Goal: Check status: Check status

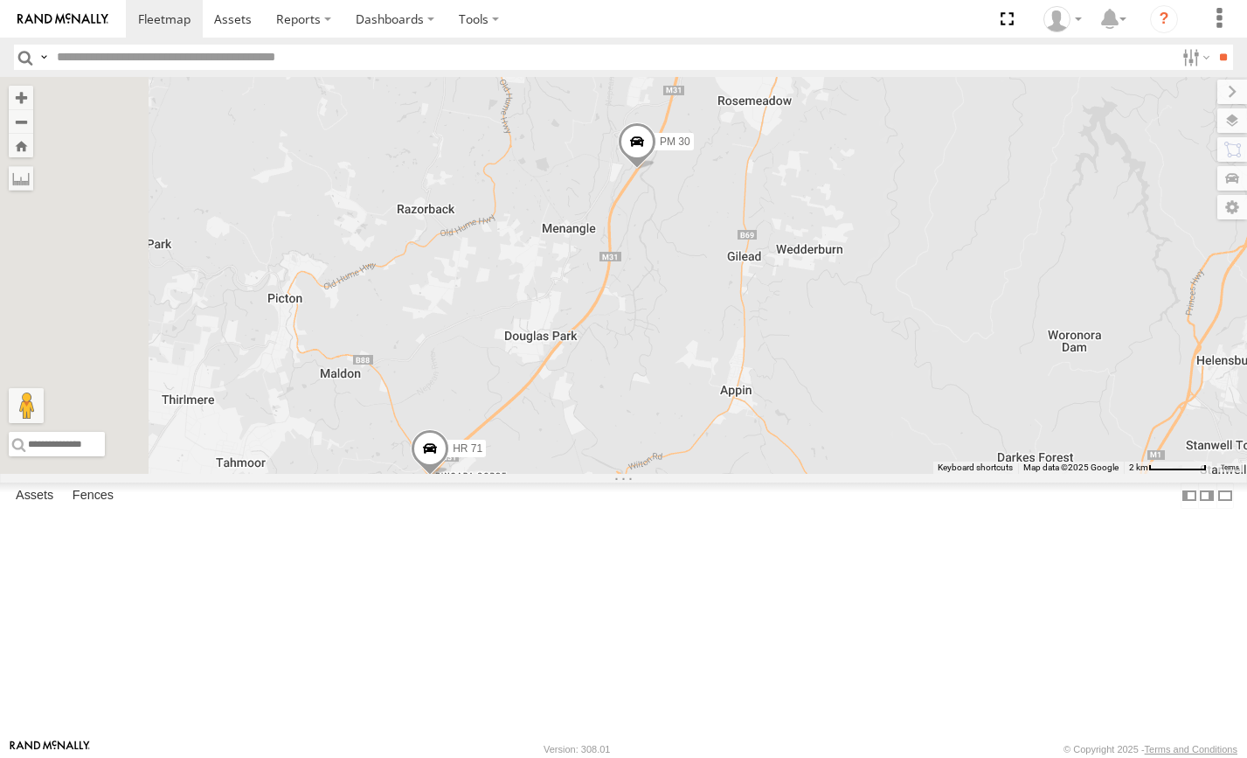
drag, startPoint x: 809, startPoint y: 578, endPoint x: 910, endPoint y: 548, distance: 104.8
click at [910, 474] on div "FMB08S PM 30 HR 71" at bounding box center [623, 275] width 1247 height 397
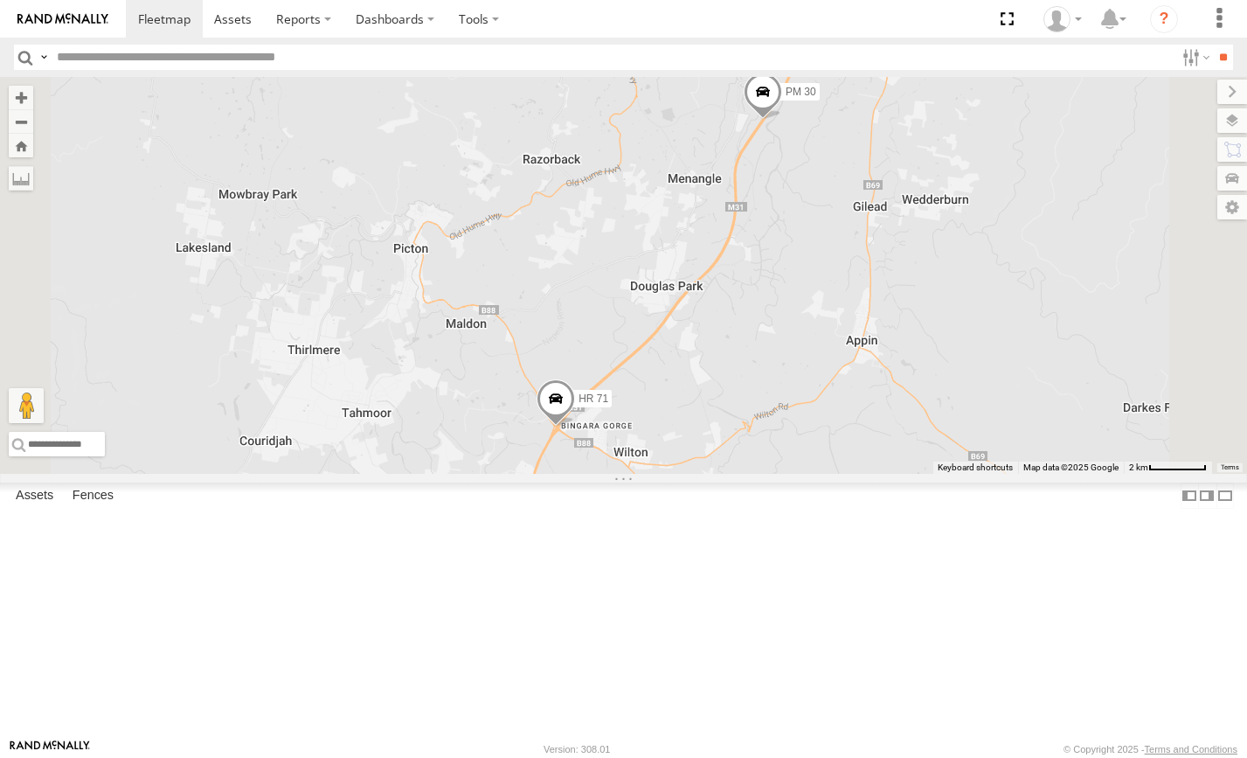
click at [575, 426] on span at bounding box center [556, 402] width 38 height 47
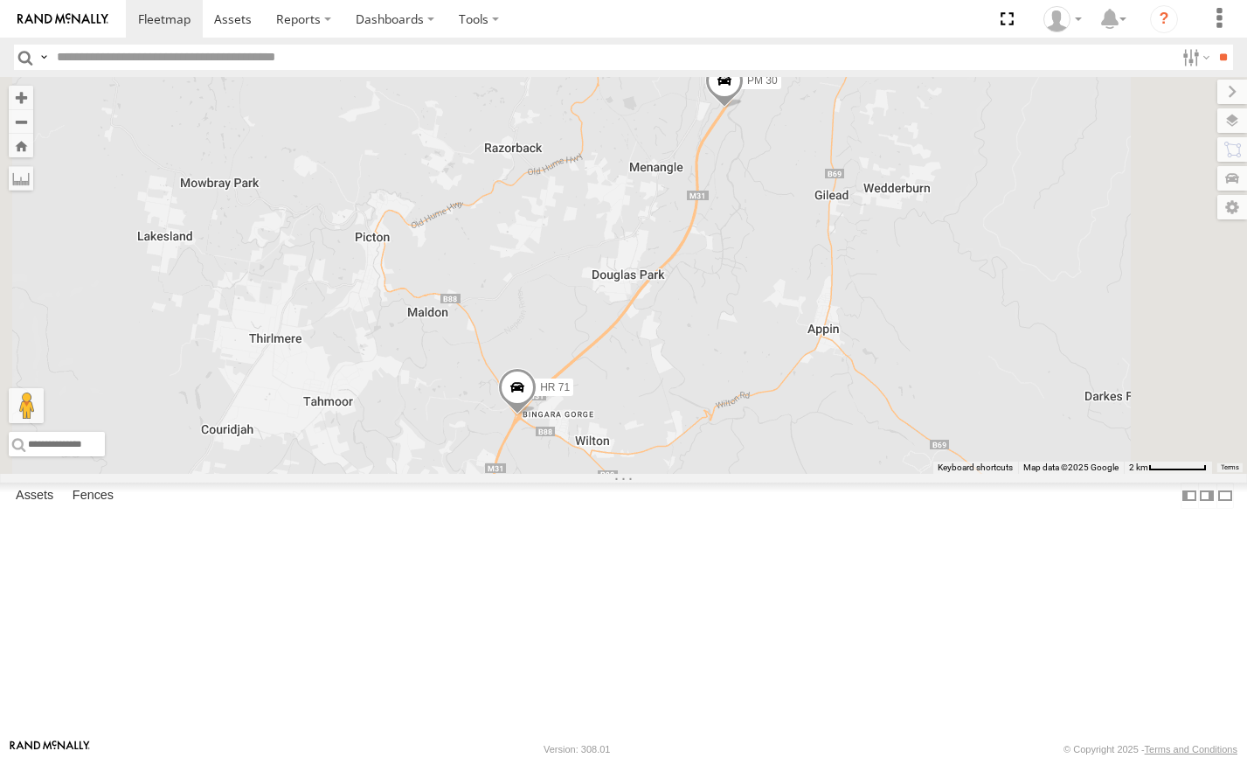
drag, startPoint x: 960, startPoint y: 363, endPoint x: 912, endPoint y: 502, distance: 146.2
click at [912, 474] on div "FMB08S PM 30 HR 71" at bounding box center [623, 275] width 1247 height 397
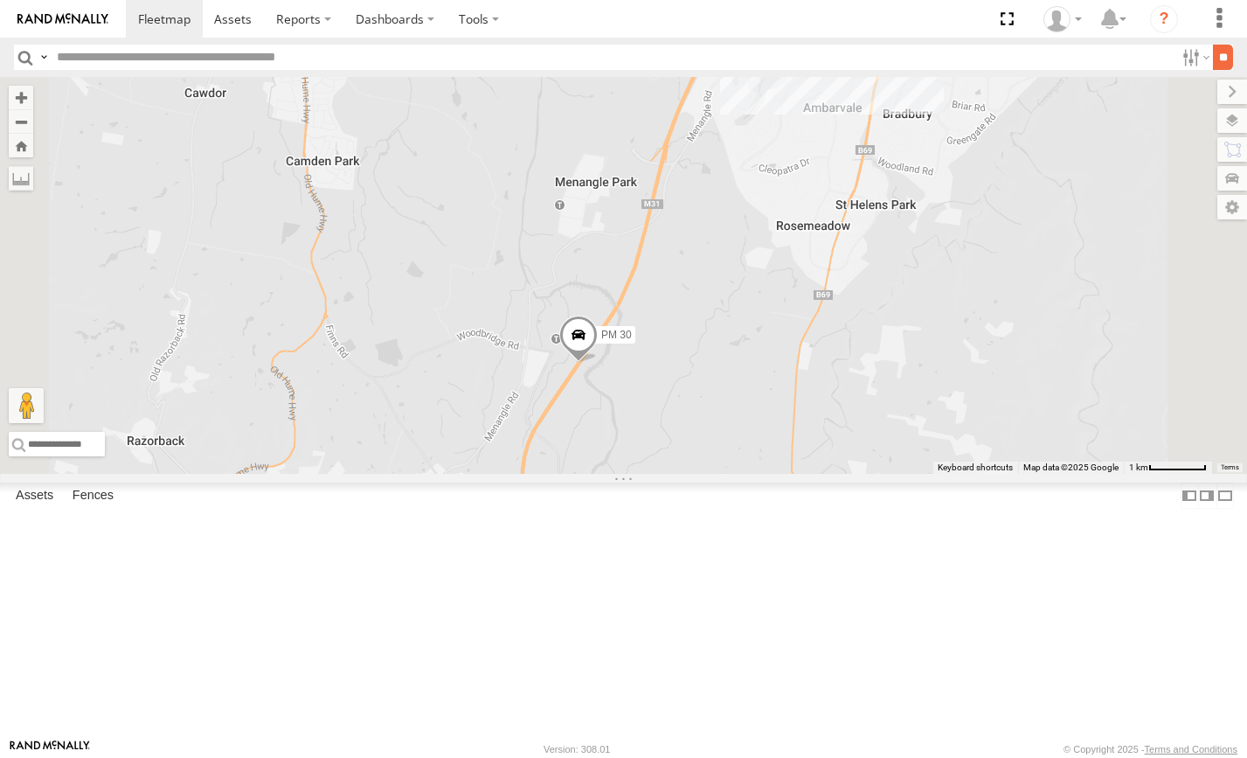
click at [1219, 62] on input "**" at bounding box center [1223, 57] width 20 height 25
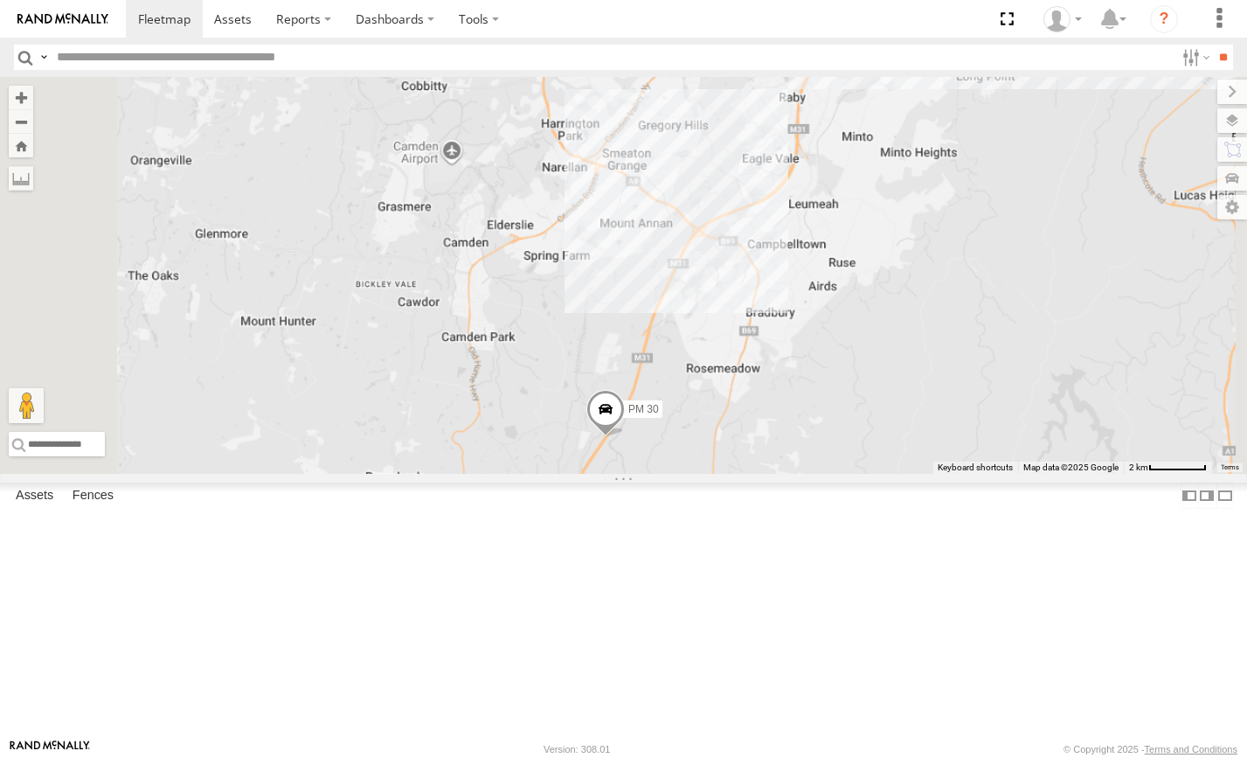
drag, startPoint x: 848, startPoint y: 652, endPoint x: 975, endPoint y: 375, distance: 305.0
click at [975, 375] on div "PM 30" at bounding box center [623, 275] width 1247 height 397
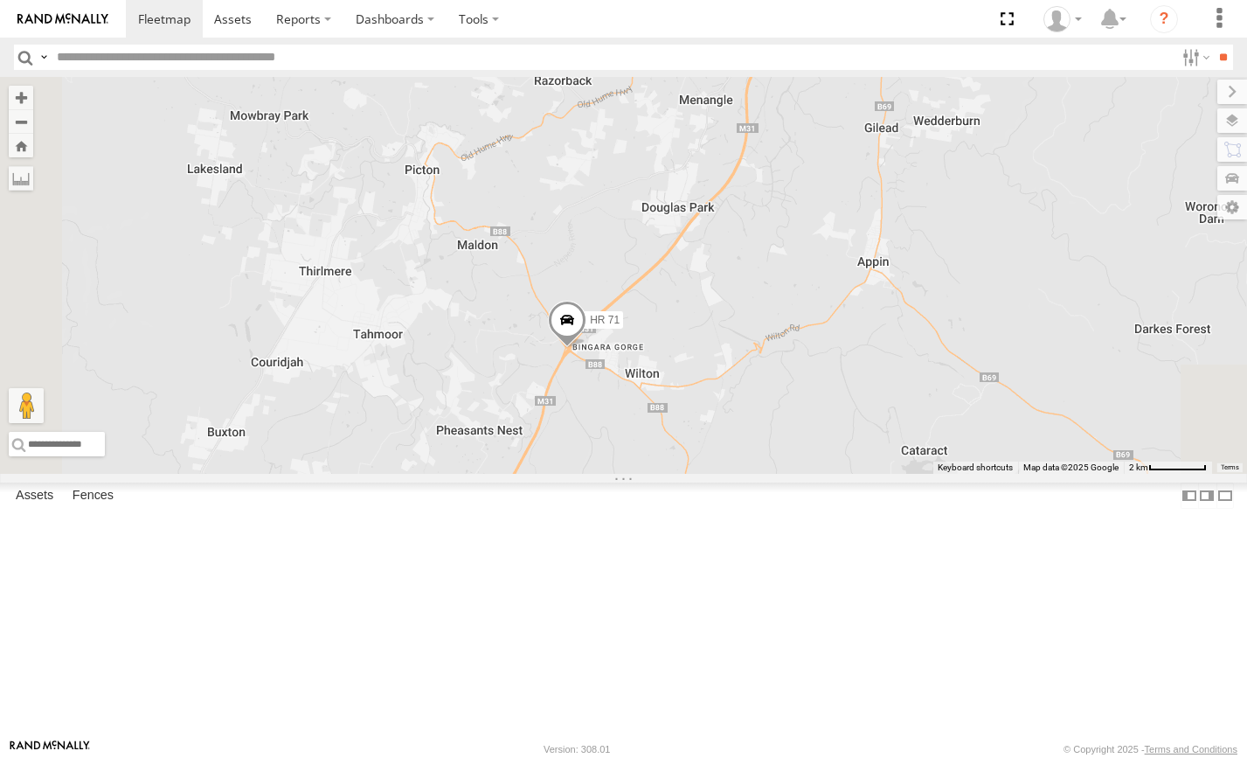
click at [586, 348] on span at bounding box center [567, 324] width 38 height 47
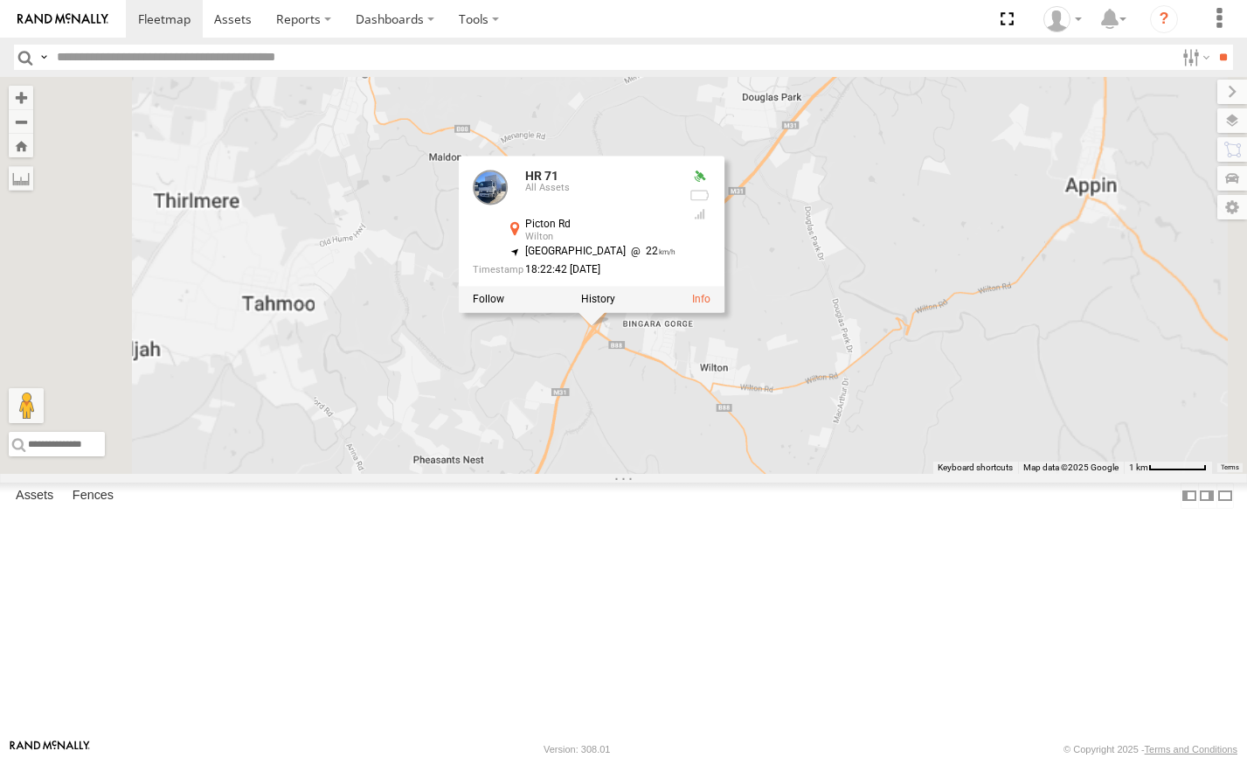
click at [855, 474] on div "PM 30 HR 71 HR 71 All Assets Picton Rd Wilton -34.22905 , 150.66726 North East …" at bounding box center [623, 275] width 1247 height 397
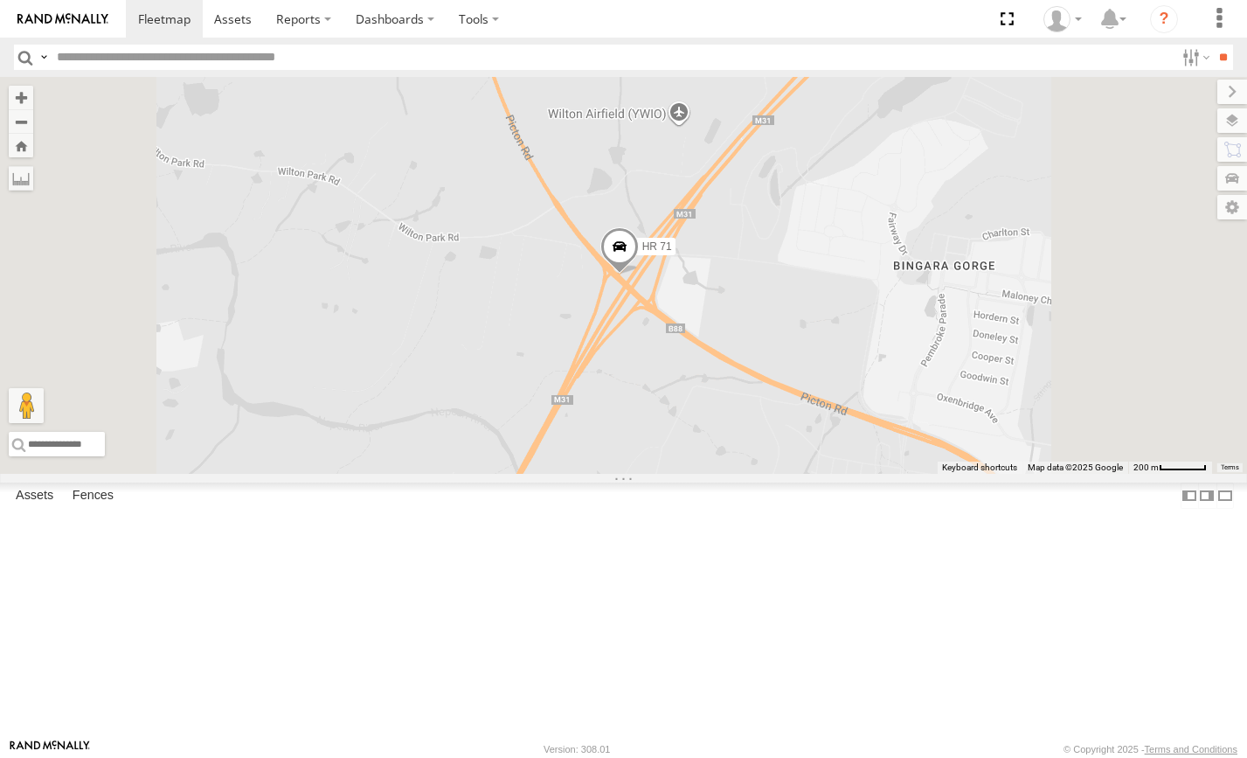
drag, startPoint x: 818, startPoint y: 388, endPoint x: 816, endPoint y: 530, distance: 142.4
click at [816, 474] on div "PM 30 HR 71" at bounding box center [623, 275] width 1247 height 397
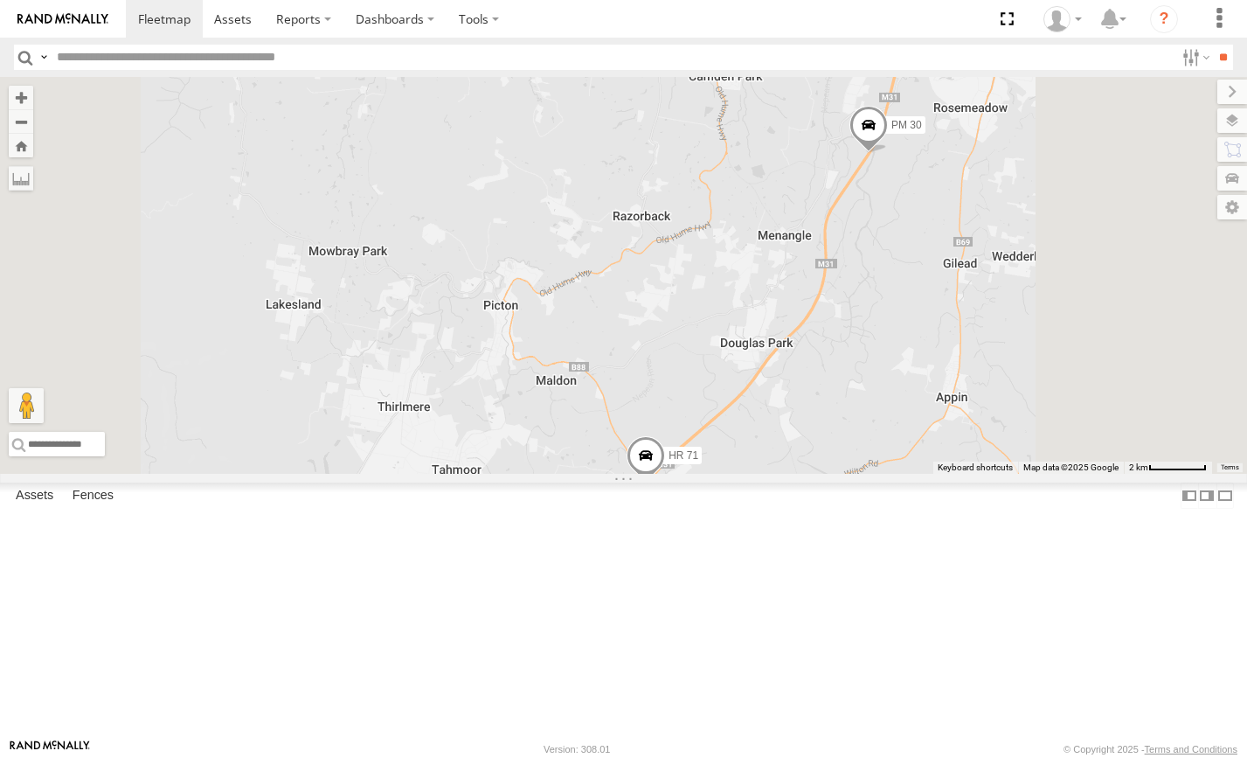
drag, startPoint x: 945, startPoint y: 544, endPoint x: 938, endPoint y: 666, distance: 122.5
click at [938, 474] on div "PM 30 HR 71" at bounding box center [623, 275] width 1247 height 397
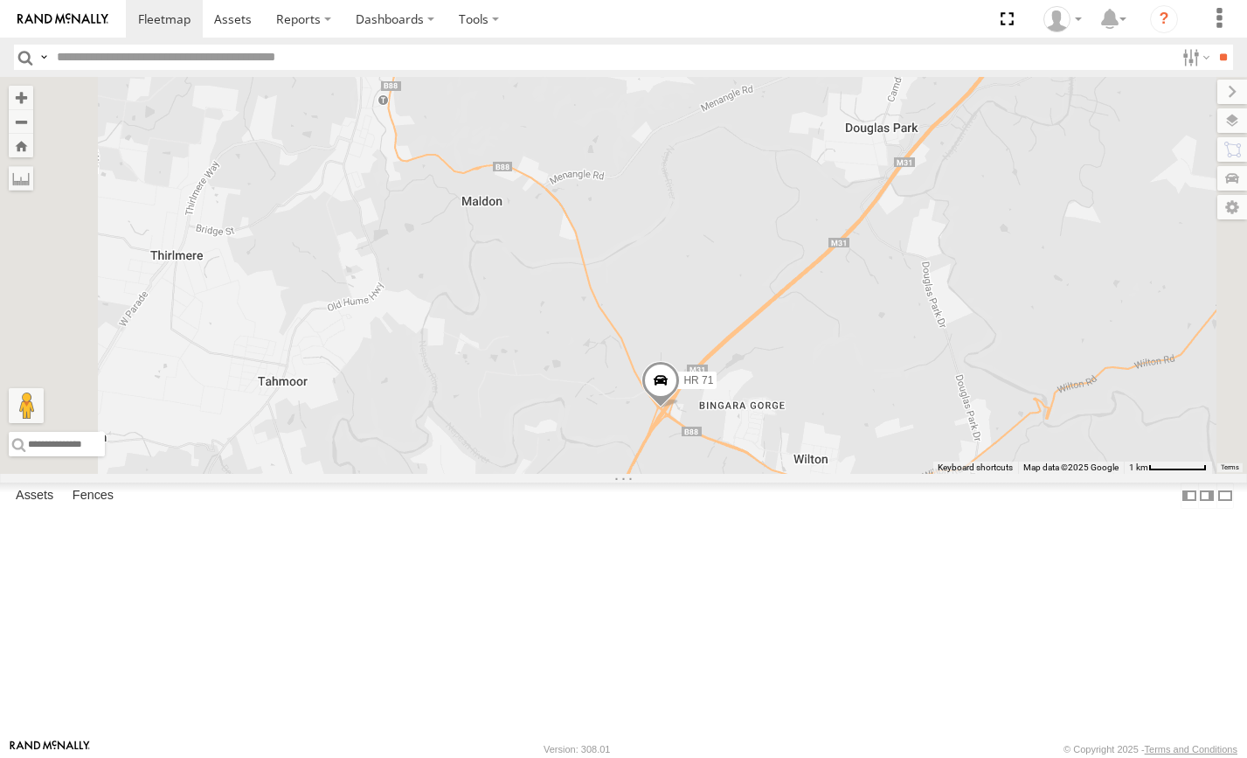
drag, startPoint x: 871, startPoint y: 495, endPoint x: 951, endPoint y: 358, distance: 157.8
click at [951, 358] on div "PM 30 HR 71" at bounding box center [623, 275] width 1247 height 397
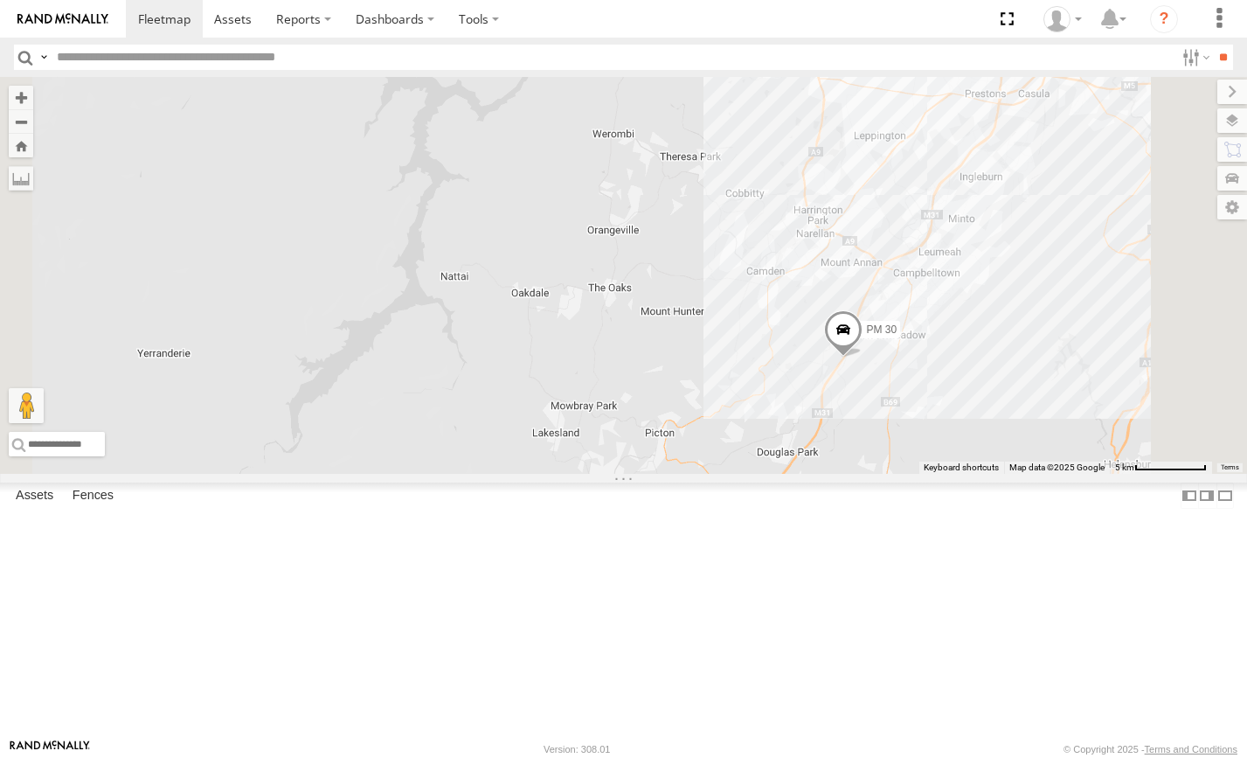
drag, startPoint x: 1006, startPoint y: 452, endPoint x: 1030, endPoint y: 596, distance: 146.2
click at [1031, 474] on div "PM 30 HR 71" at bounding box center [623, 275] width 1247 height 397
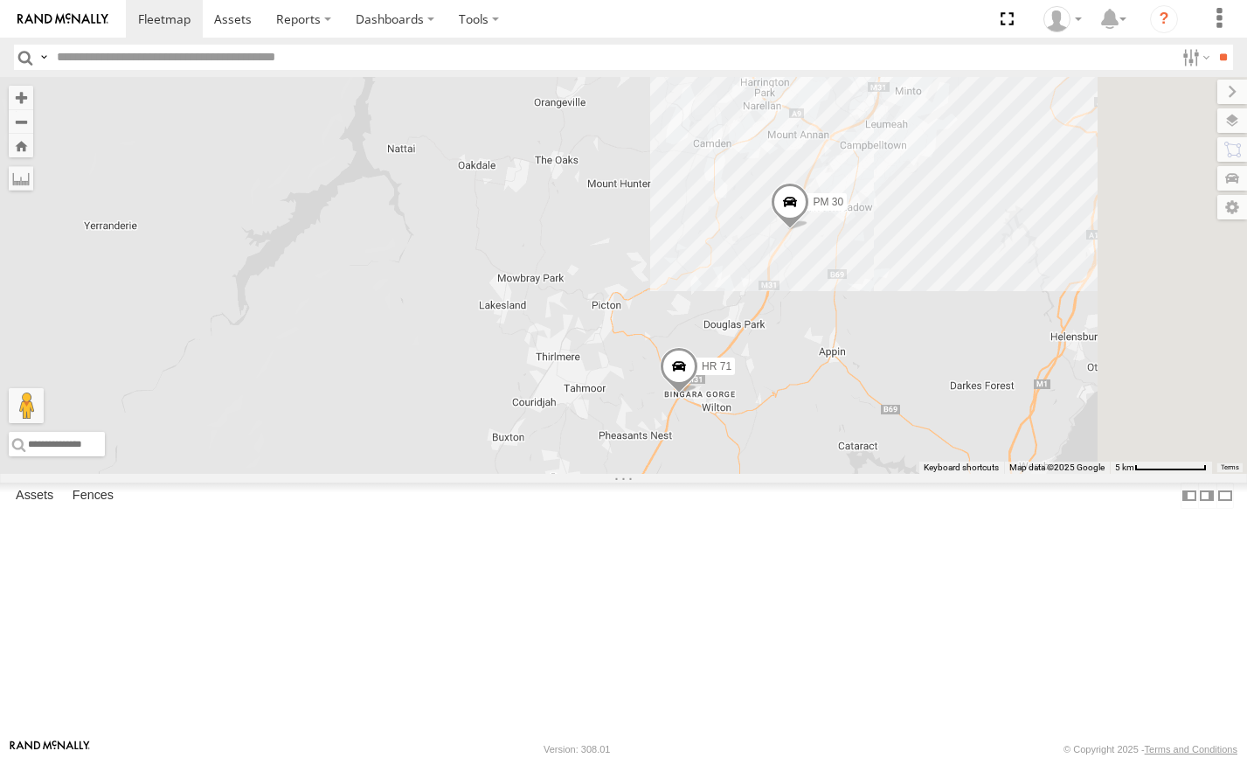
drag, startPoint x: 1077, startPoint y: 564, endPoint x: 997, endPoint y: 419, distance: 164.6
click at [997, 419] on div "PM 30 HR 71" at bounding box center [623, 275] width 1247 height 397
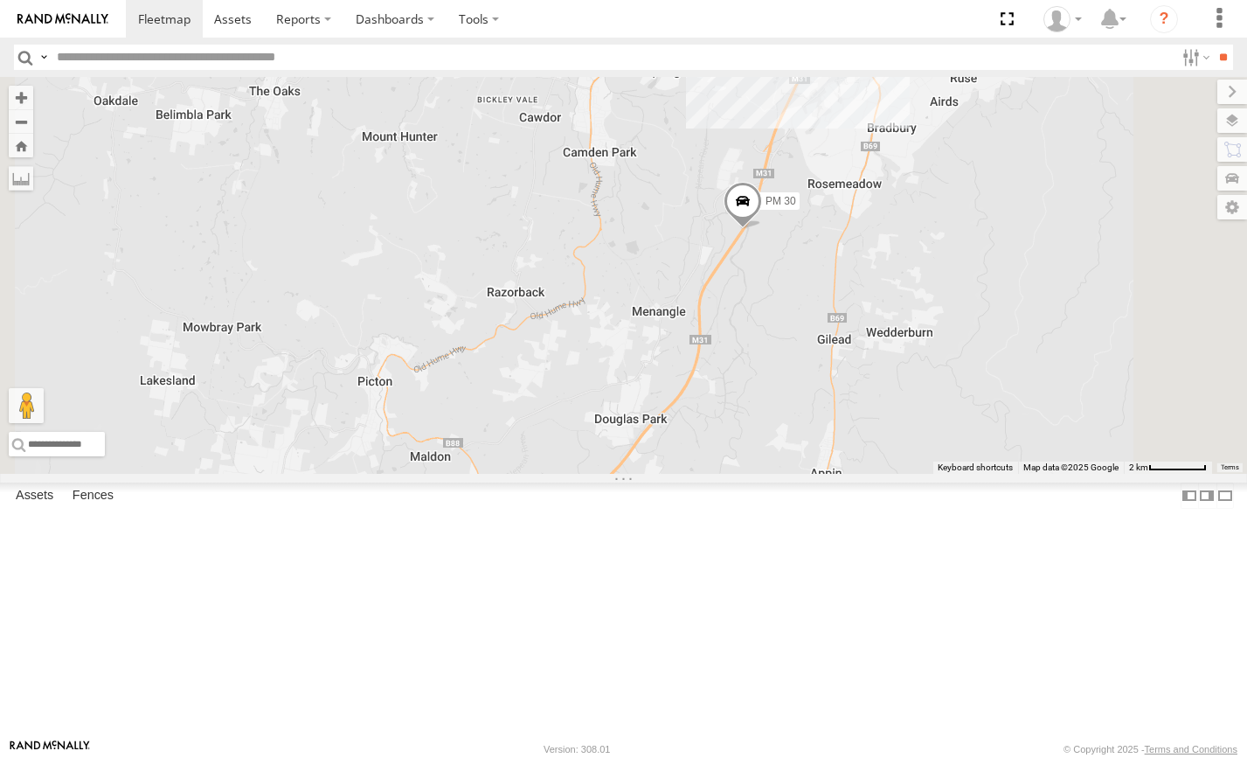
drag, startPoint x: 999, startPoint y: 390, endPoint x: 1038, endPoint y: 564, distance: 179.1
click at [1038, 474] on div "PM 30 HR 71" at bounding box center [623, 275] width 1247 height 397
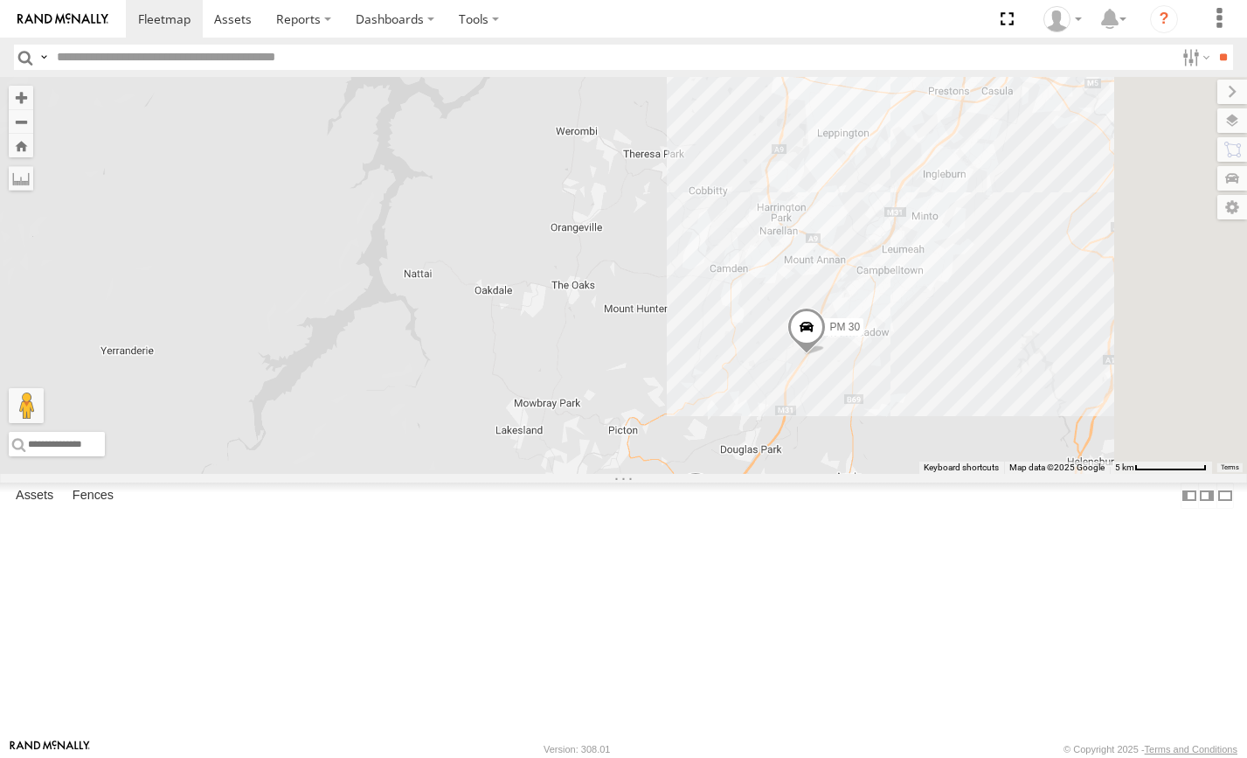
drag, startPoint x: 1012, startPoint y: 522, endPoint x: 1000, endPoint y: 460, distance: 63.2
click at [1000, 460] on div "PM 30 HR 71" at bounding box center [623, 275] width 1247 height 397
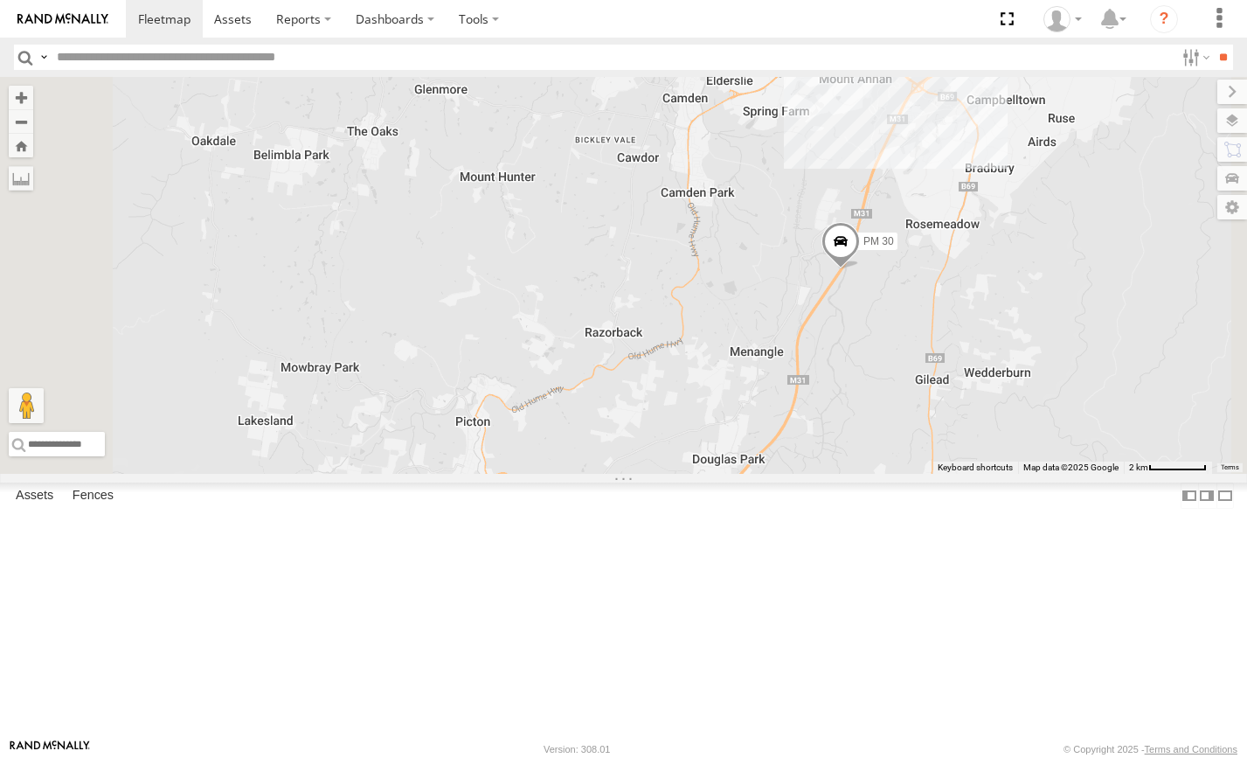
drag, startPoint x: 1013, startPoint y: 440, endPoint x: 975, endPoint y: 514, distance: 82.5
click at [975, 474] on div "PM 30 HR 71" at bounding box center [623, 275] width 1247 height 397
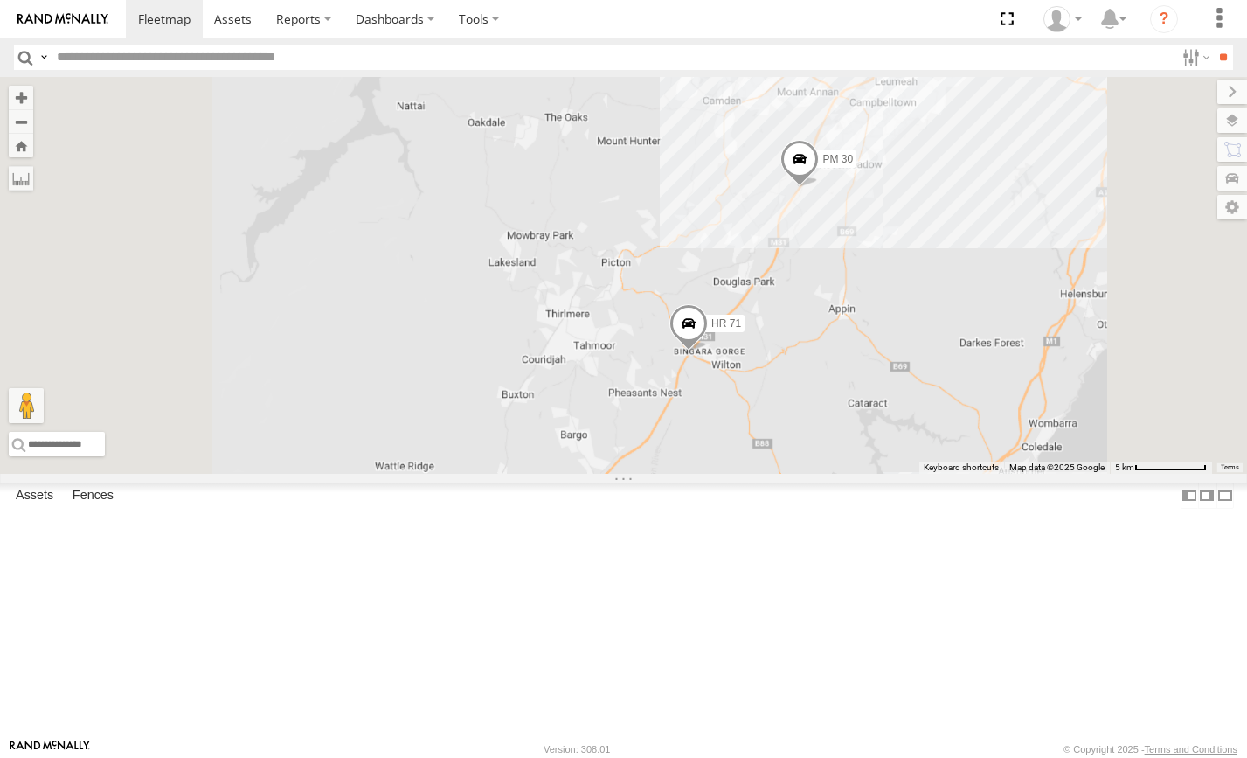
drag, startPoint x: 997, startPoint y: 642, endPoint x: 1021, endPoint y: 470, distance: 173.7
click at [1021, 470] on div "PM 30 HR 71" at bounding box center [623, 275] width 1247 height 397
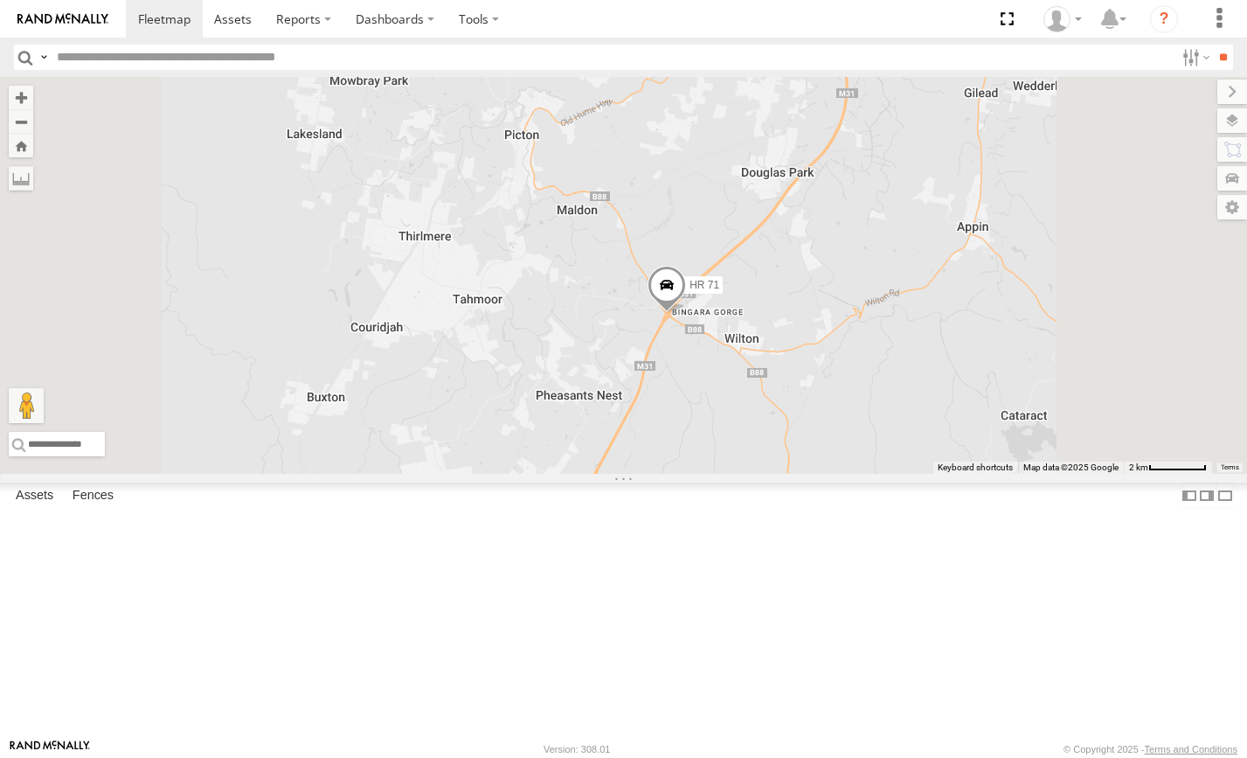
click at [686, 313] on span at bounding box center [666, 289] width 38 height 47
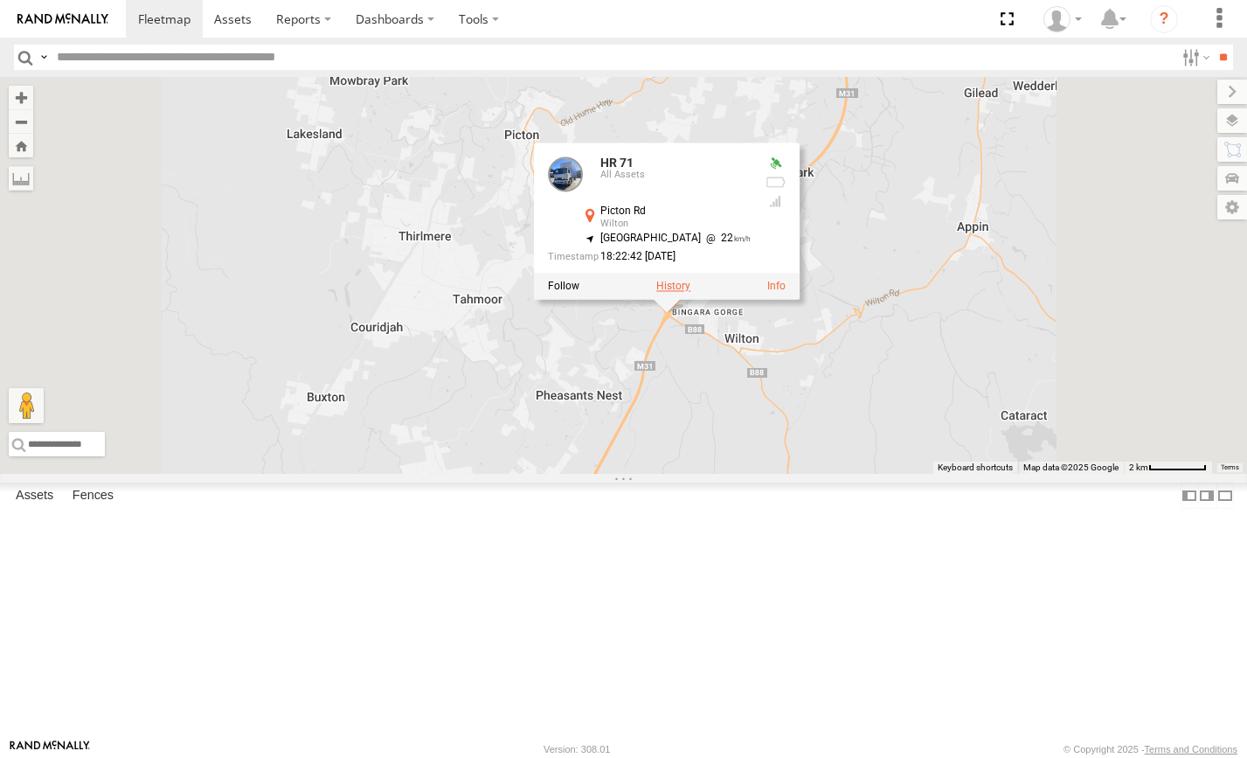
click at [690, 293] on label at bounding box center [673, 286] width 34 height 12
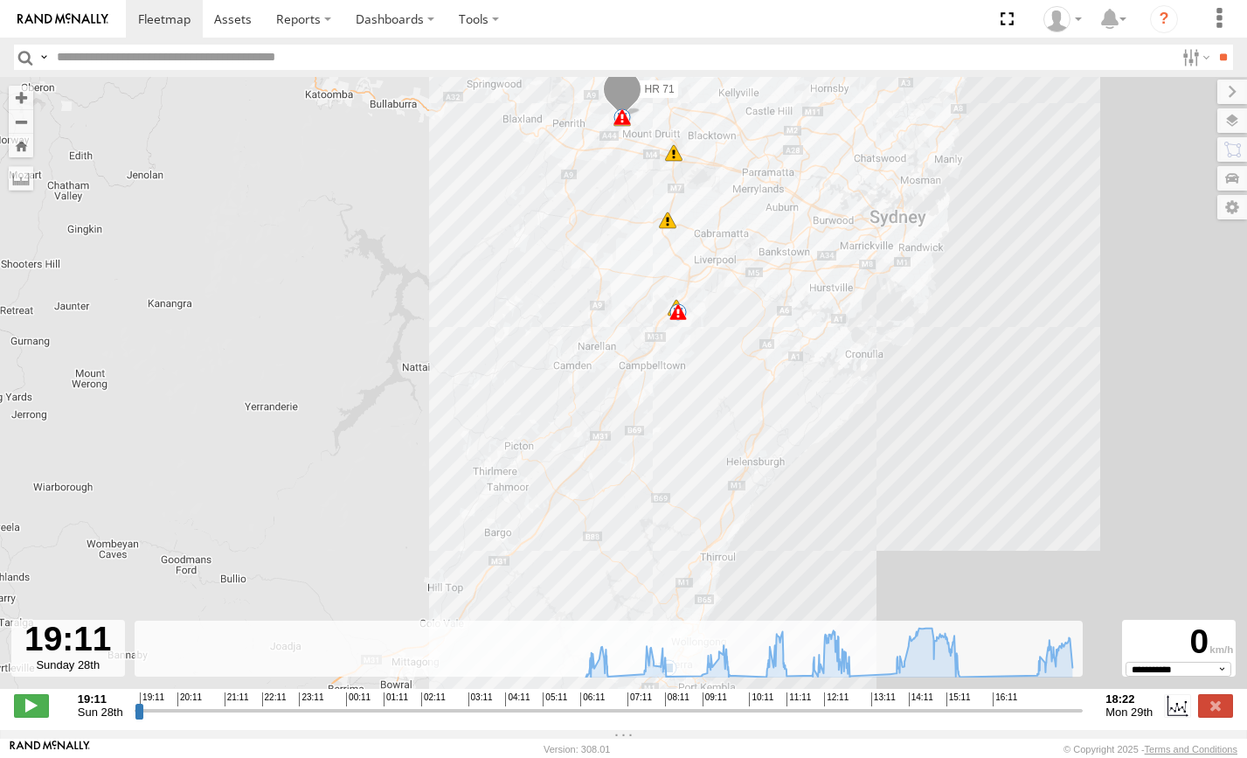
drag, startPoint x: 571, startPoint y: 248, endPoint x: 562, endPoint y: 341, distance: 93.1
click at [562, 341] on div "HR 71 05:50 Mon 06:08 Mon 10:57 Mon 11:35 Mon 11:47 Mon 17:08 Mon 12 7 7" at bounding box center [623, 392] width 1247 height 630
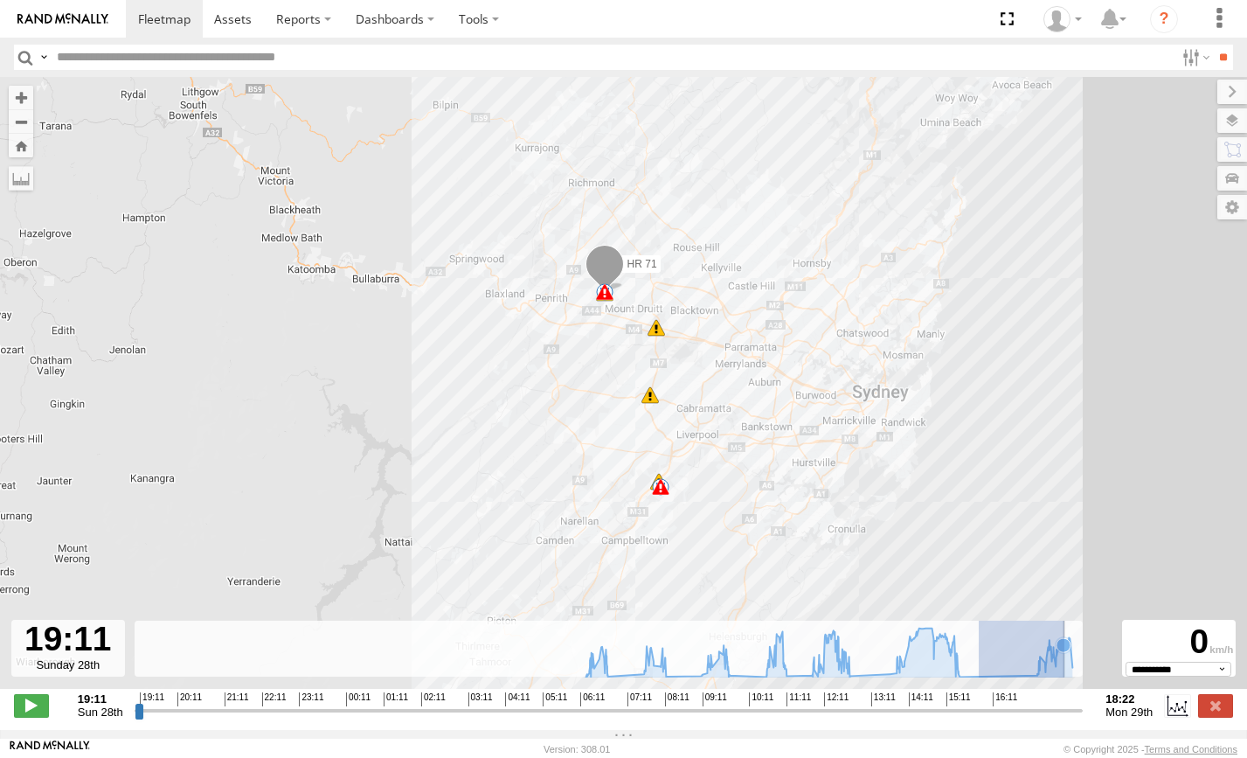
drag, startPoint x: 1004, startPoint y: 672, endPoint x: 1062, endPoint y: 670, distance: 57.7
click at [1062, 670] on icon "Created with Highcharts 6.0.7 Highcharts.com" at bounding box center [608, 648] width 947 height 57
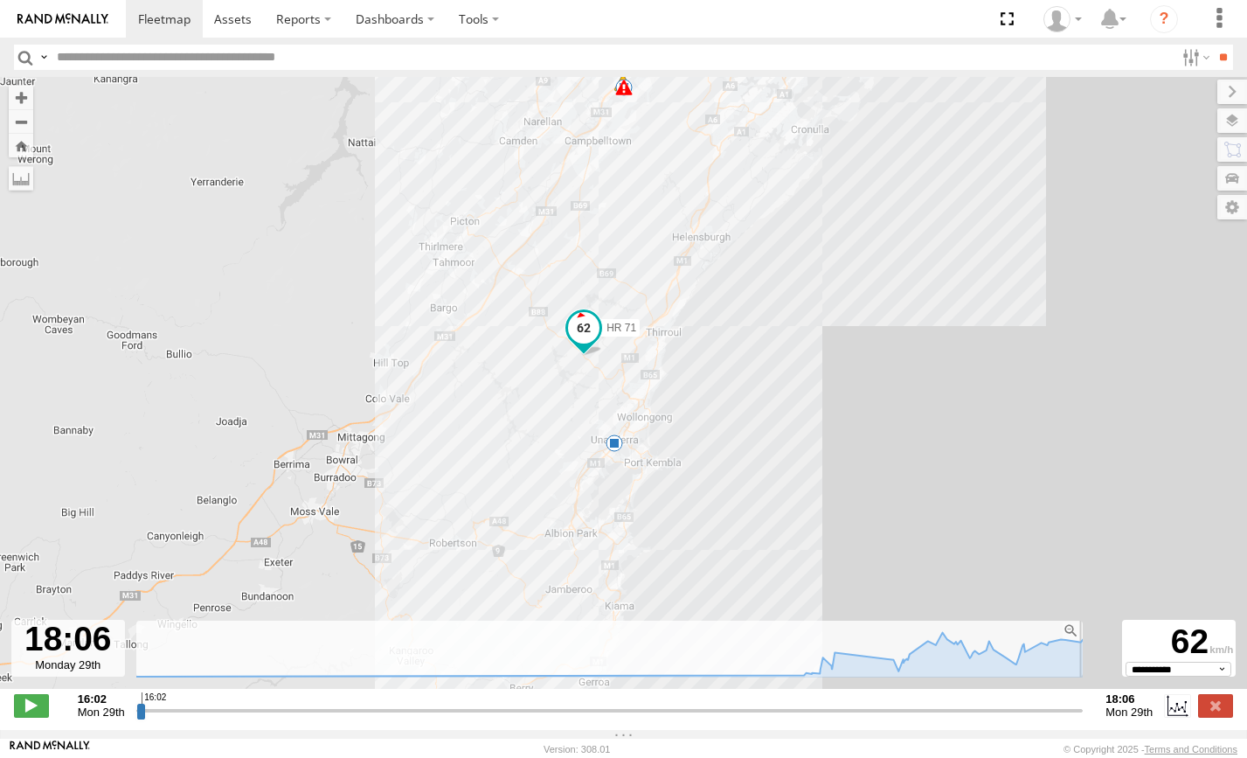
drag, startPoint x: 982, startPoint y: 717, endPoint x: 1076, endPoint y: 697, distance: 95.5
type input "**********"
click at [1125, 725] on div "**********" at bounding box center [623, 707] width 1247 height 37
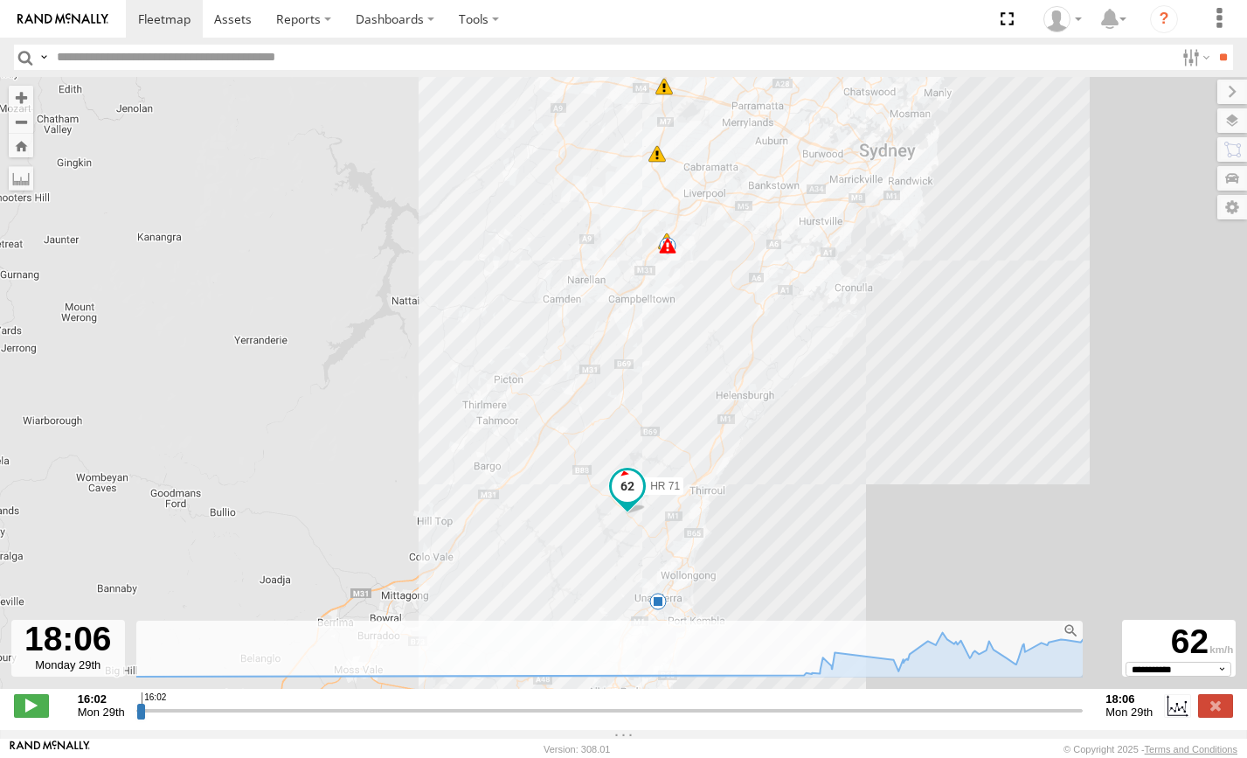
drag, startPoint x: 729, startPoint y: 238, endPoint x: 781, endPoint y: 421, distance: 190.8
click at [781, 421] on div "HR 71 05:50 Mon 06:08 Mon 10:57 Mon 11:35 Mon 11:47 Mon 17:08 Mon 12 7 7" at bounding box center [623, 392] width 1247 height 630
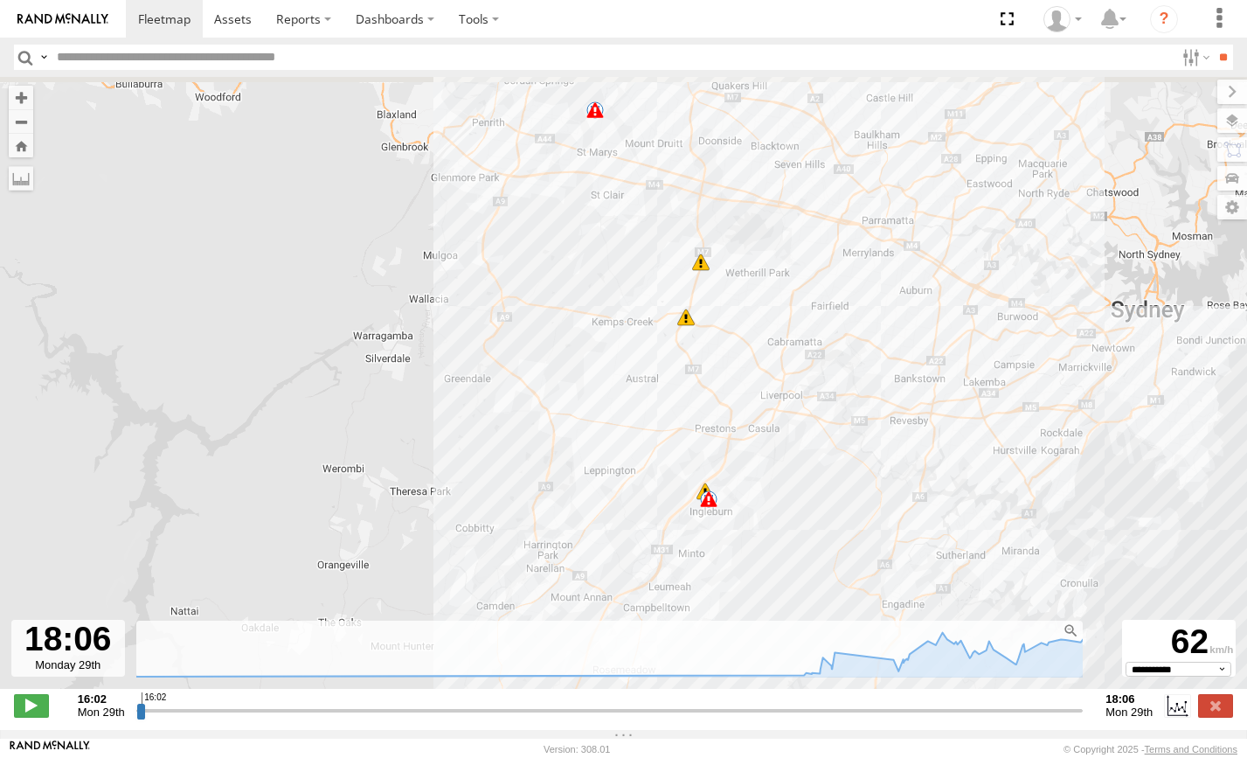
drag, startPoint x: 697, startPoint y: 191, endPoint x: 779, endPoint y: 419, distance: 241.6
click at [779, 419] on div "HR 71 05:50 Mon 06:08 Mon 10:57 Mon 11:35 Mon 11:47 Mon 17:08 Mon 5 7" at bounding box center [623, 392] width 1247 height 630
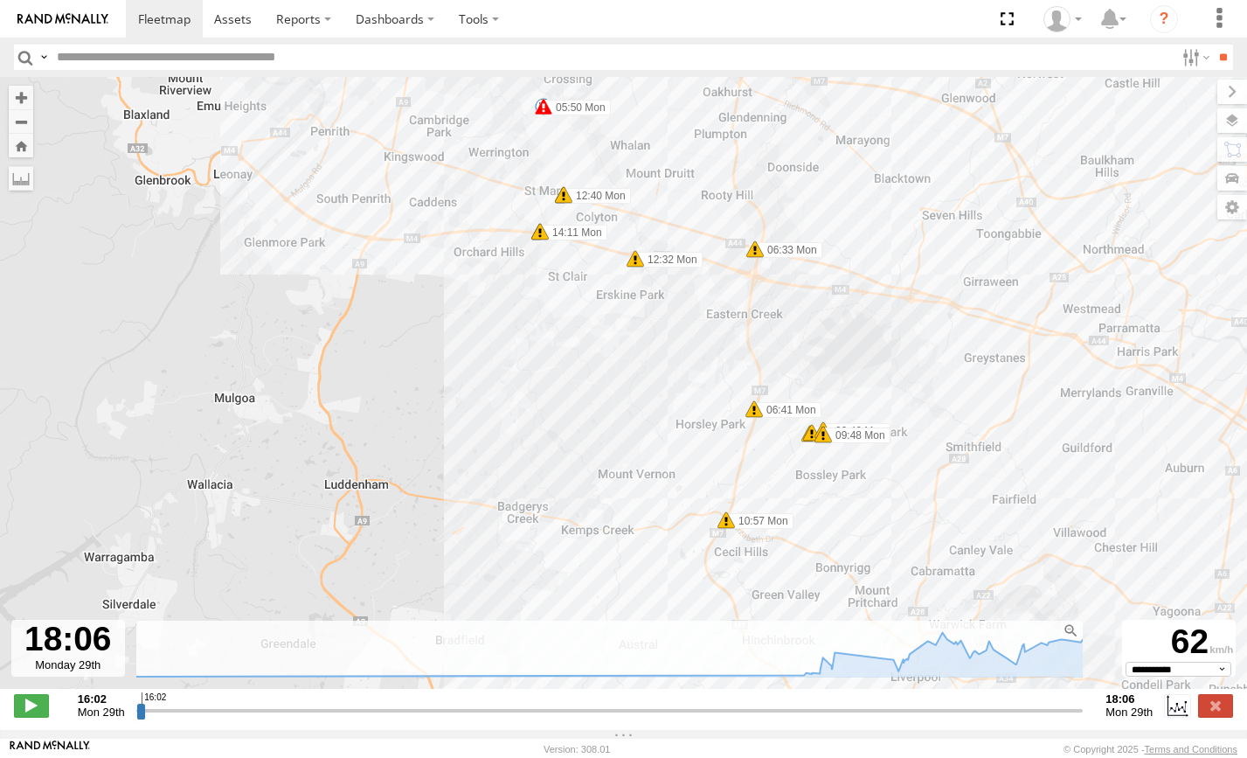
click at [670, 496] on div "HR 71 05:50 Mon 06:08 Mon 10:57 Mon 11:35 Mon 11:47 Mon 17:08 Mon 06:33 Mon 12:…" at bounding box center [623, 392] width 1247 height 630
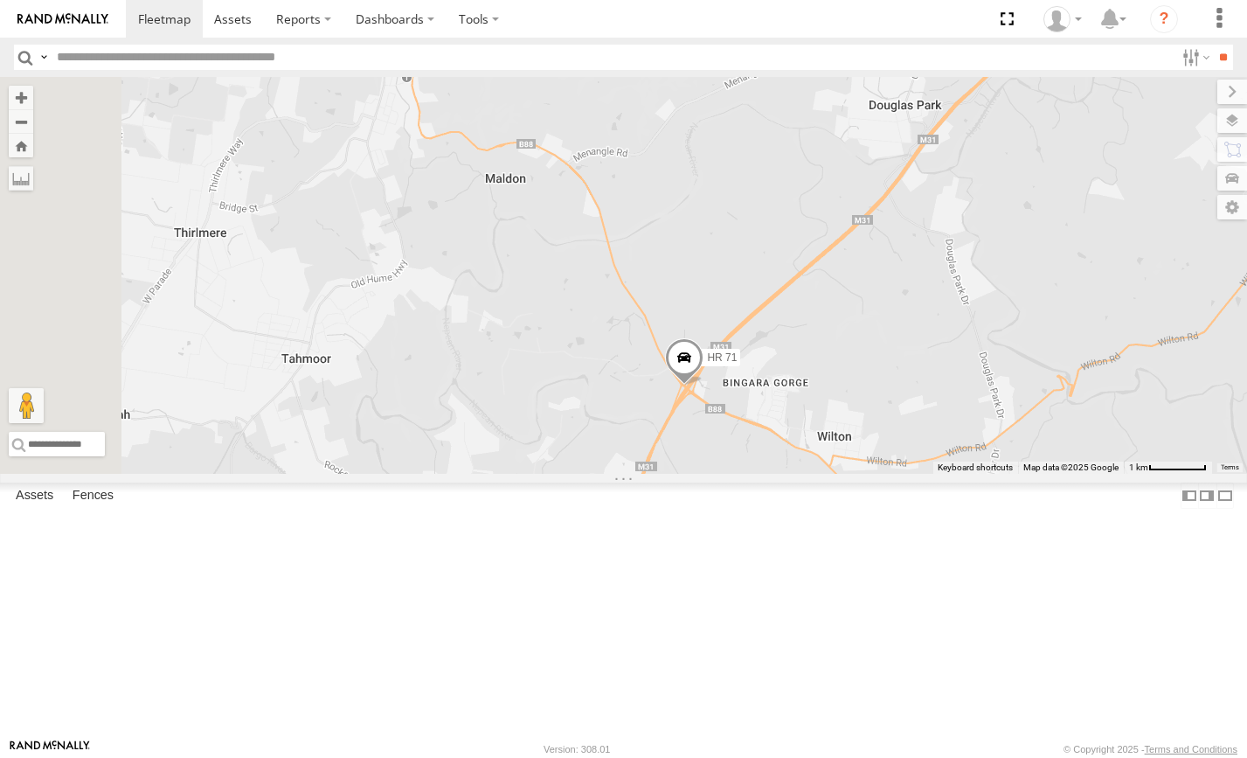
drag, startPoint x: 751, startPoint y: 562, endPoint x: 882, endPoint y: 574, distance: 130.8
click at [882, 474] on div "FMB08S PM 30 HR 71" at bounding box center [623, 275] width 1247 height 397
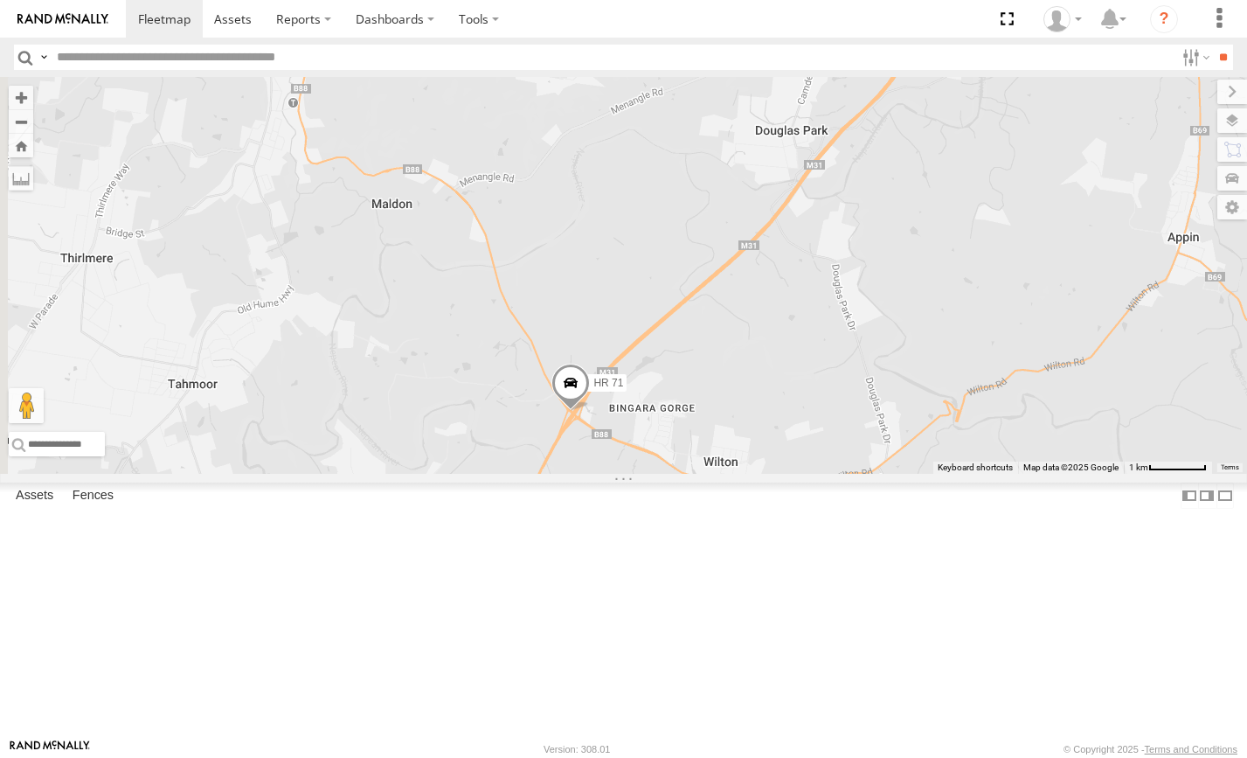
drag, startPoint x: 1139, startPoint y: 532, endPoint x: 1020, endPoint y: 560, distance: 122.1
click at [1012, 474] on div "FMB08S PM 30 HR 71" at bounding box center [623, 275] width 1247 height 397
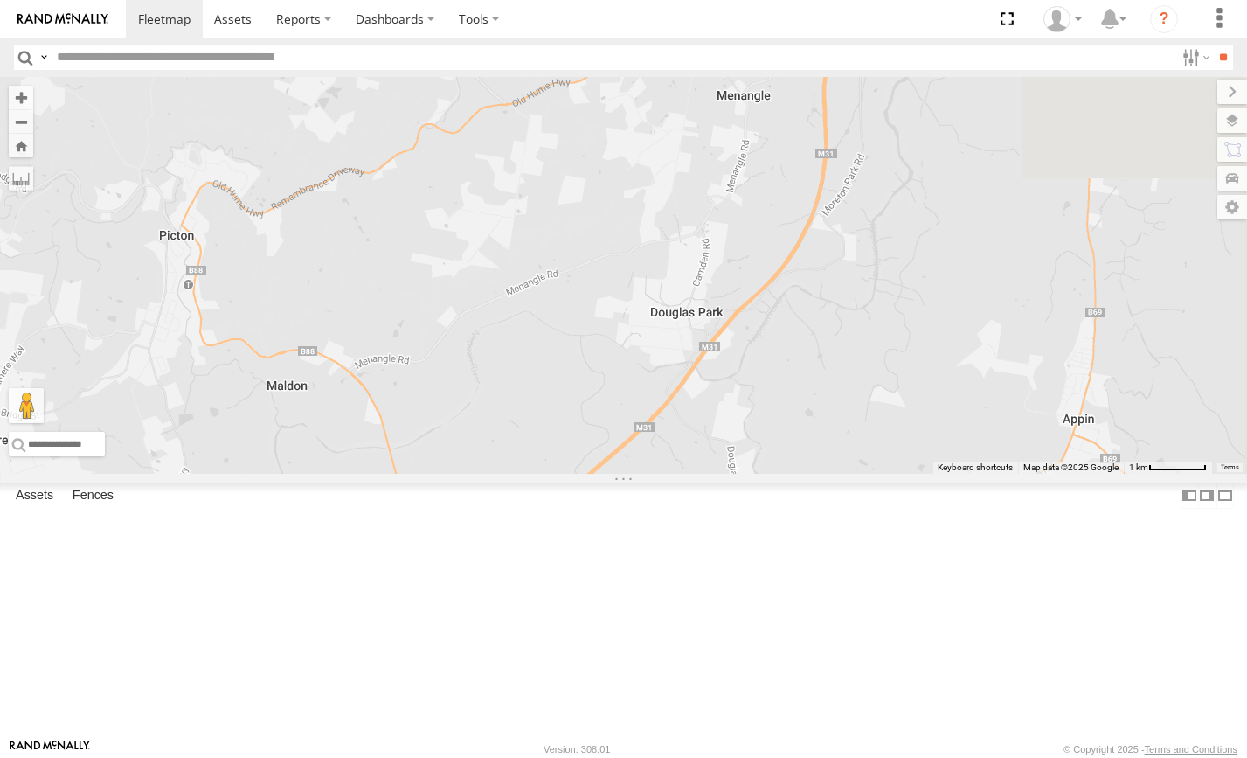
drag, startPoint x: 1104, startPoint y: 370, endPoint x: 1003, endPoint y: 549, distance: 205.1
click at [1003, 474] on div "FMB08S PM 30 HR 71" at bounding box center [623, 275] width 1247 height 397
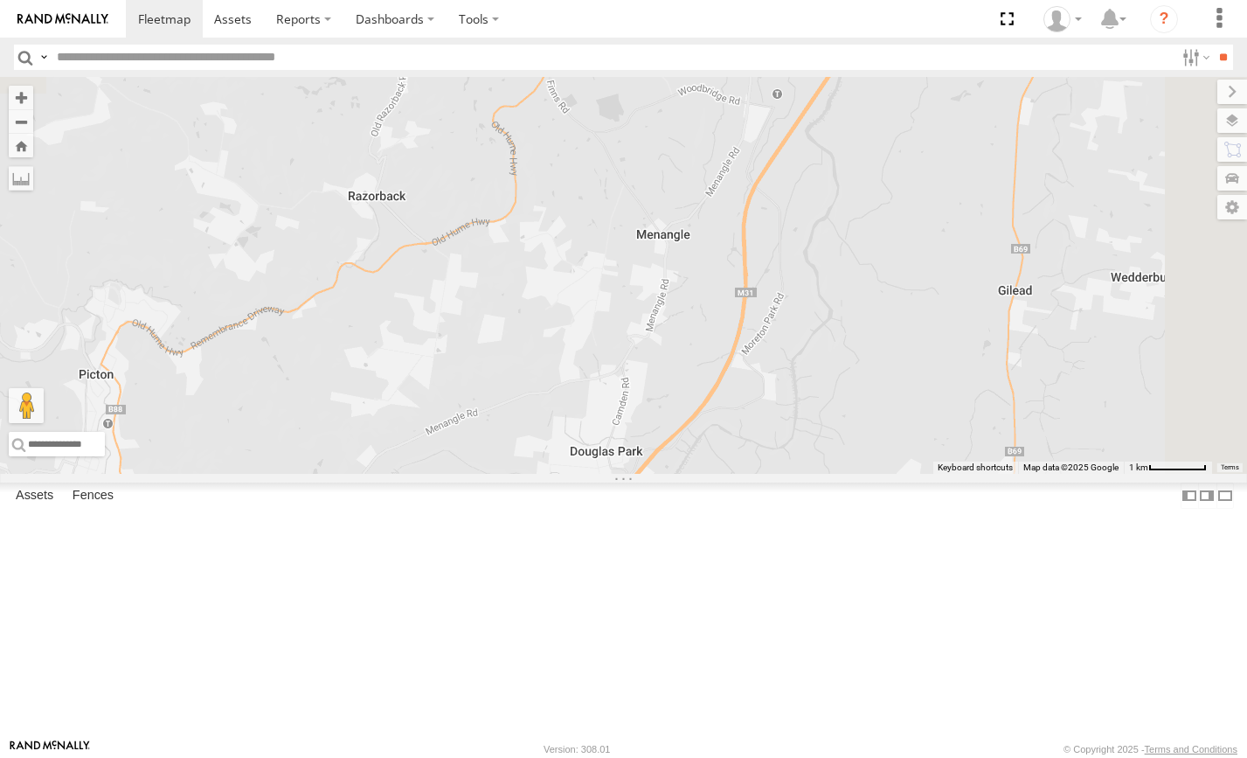
drag, startPoint x: 1036, startPoint y: 409, endPoint x: 974, endPoint y: 517, distance: 124.9
click at [974, 474] on div "FMB08S PM 30 HR 71" at bounding box center [623, 275] width 1247 height 397
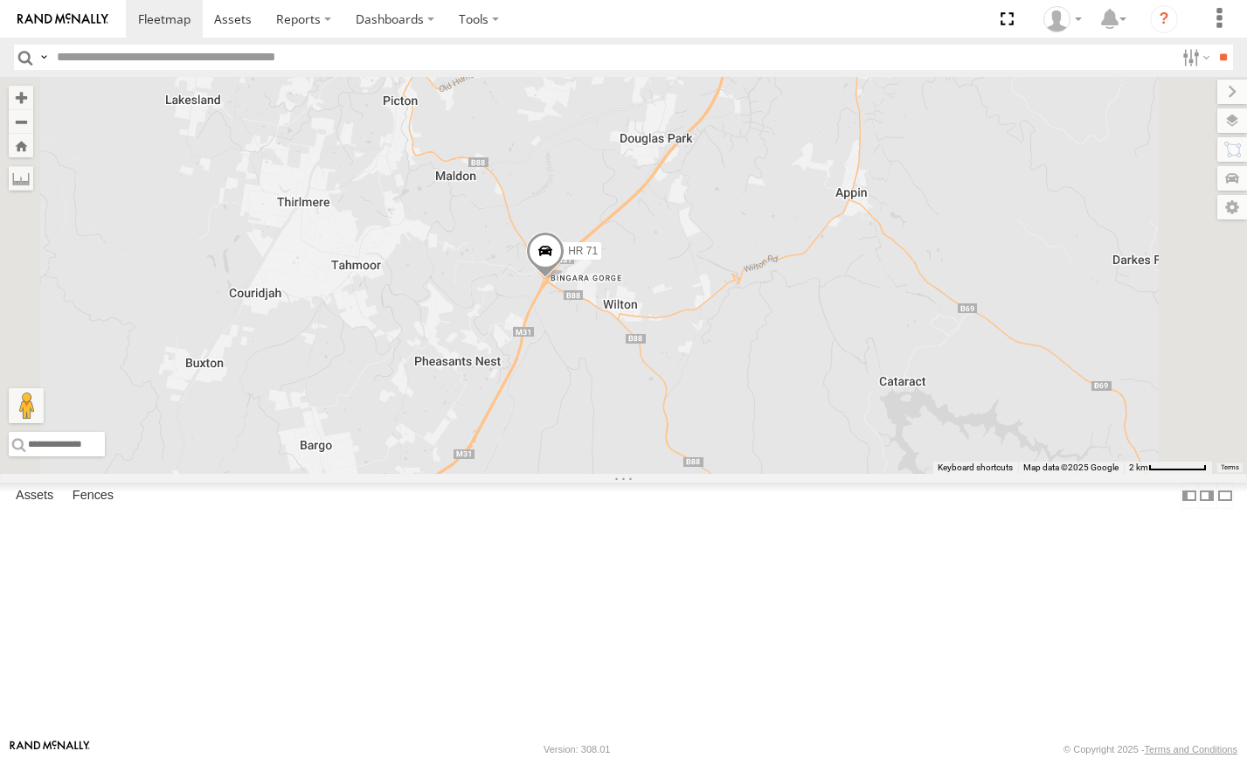
drag, startPoint x: 1036, startPoint y: 352, endPoint x: 988, endPoint y: 214, distance: 146.2
click at [988, 214] on div "FMB08S PM 30 HR 71" at bounding box center [623, 275] width 1247 height 397
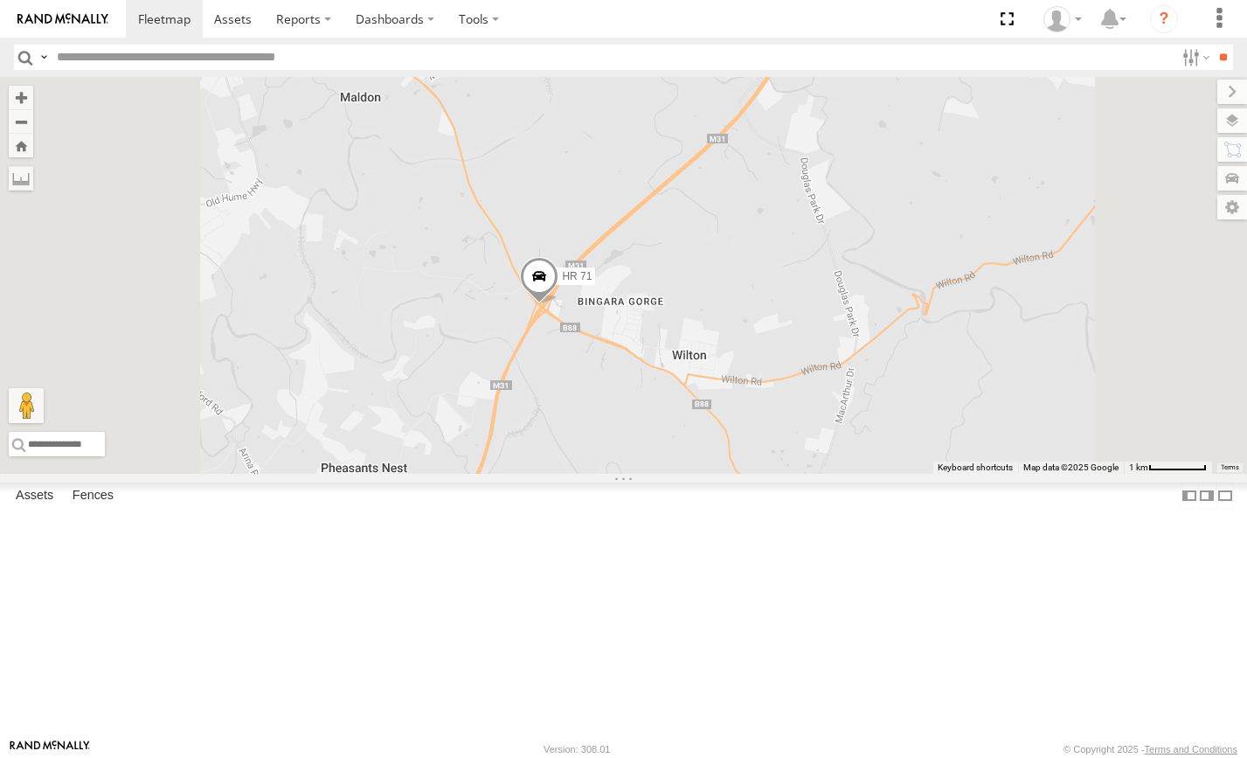
drag, startPoint x: 776, startPoint y: 528, endPoint x: 780, endPoint y: 540, distance: 13.0
click at [780, 474] on div "FMB08S PM 30 HR 71" at bounding box center [623, 275] width 1247 height 397
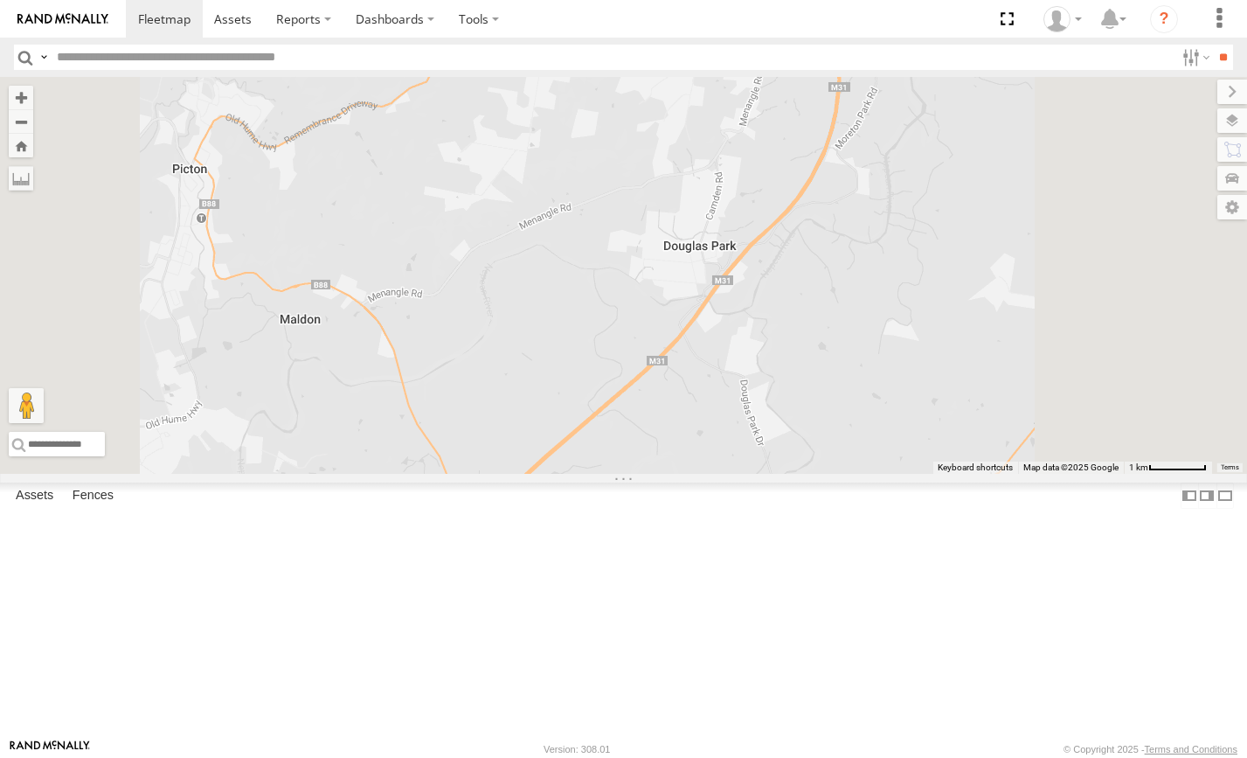
drag, startPoint x: 1012, startPoint y: 320, endPoint x: 946, endPoint y: 530, distance: 219.7
click at [946, 474] on div "FMB08S PM 30 HR 71" at bounding box center [623, 275] width 1247 height 397
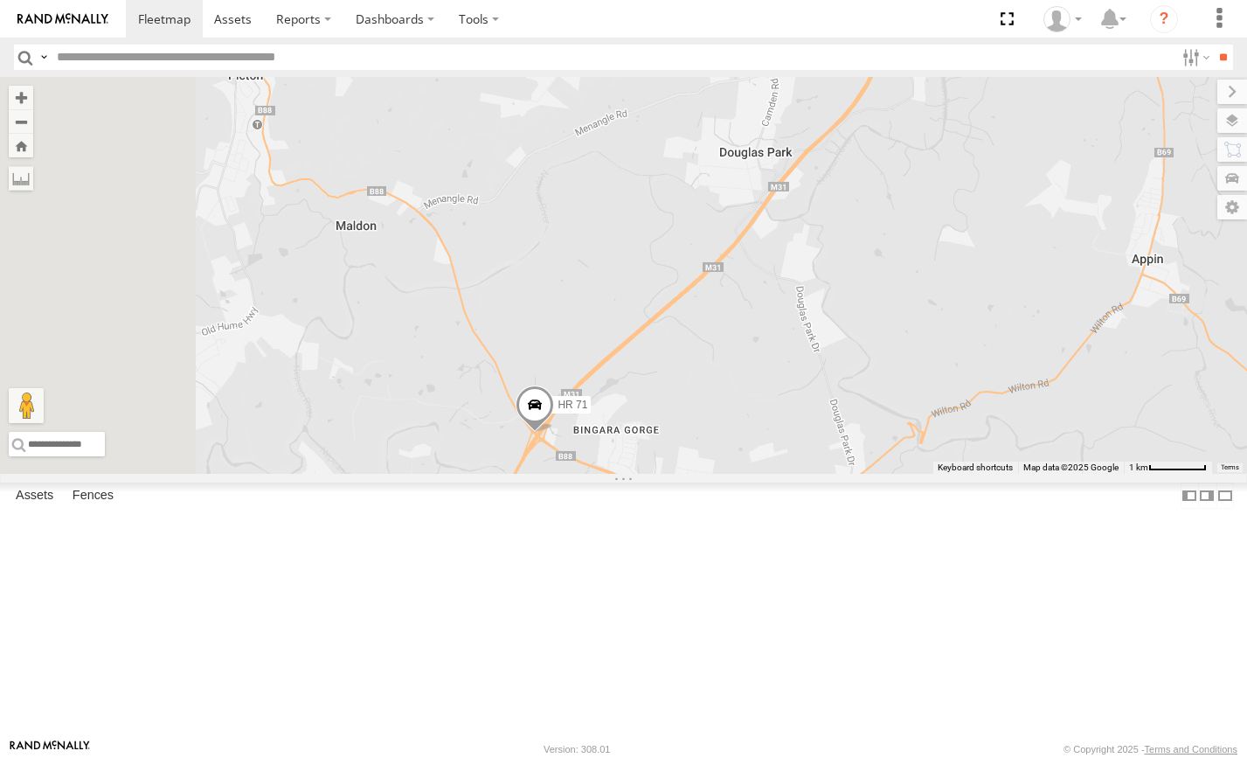
drag, startPoint x: 848, startPoint y: 585, endPoint x: 922, endPoint y: 434, distance: 167.6
click at [922, 434] on div "FMB08S PM 30 HR 71" at bounding box center [623, 275] width 1247 height 397
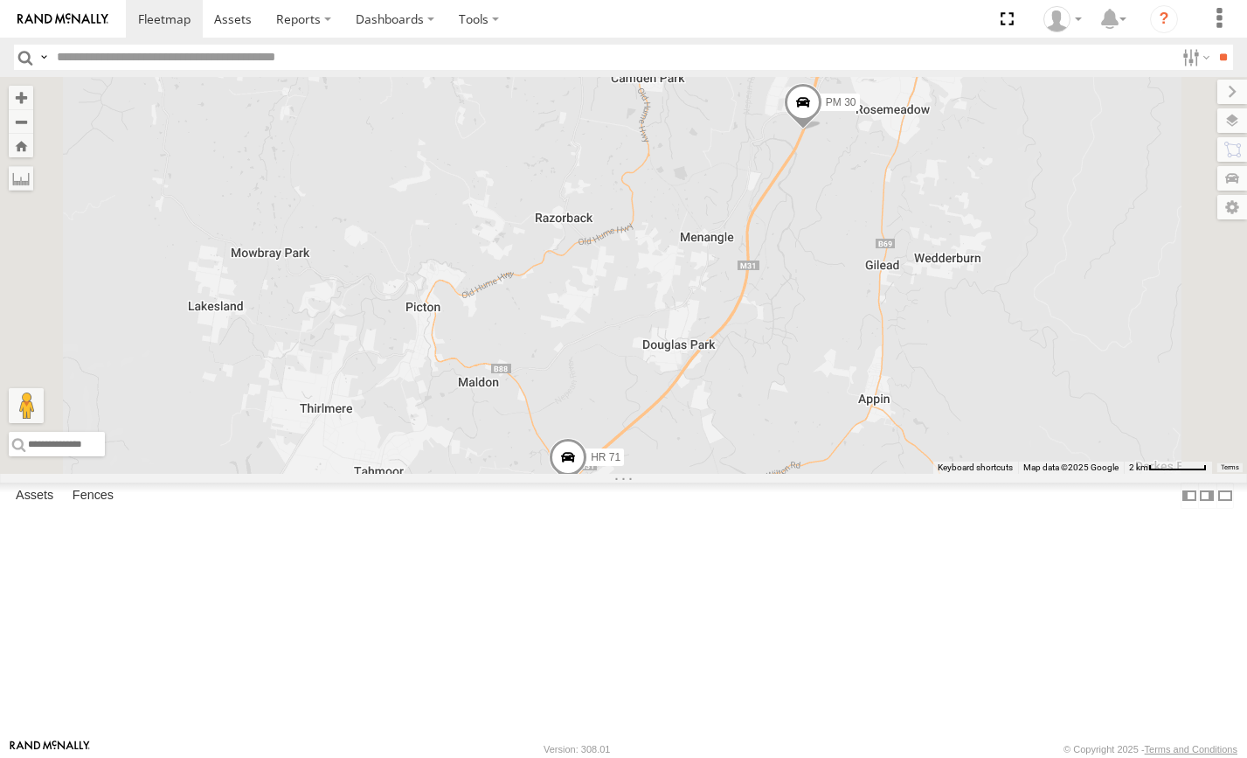
drag, startPoint x: 1010, startPoint y: 450, endPoint x: 943, endPoint y: 543, distance: 114.5
click at [944, 474] on div "FMB08S PM 30 HR 71" at bounding box center [623, 275] width 1247 height 397
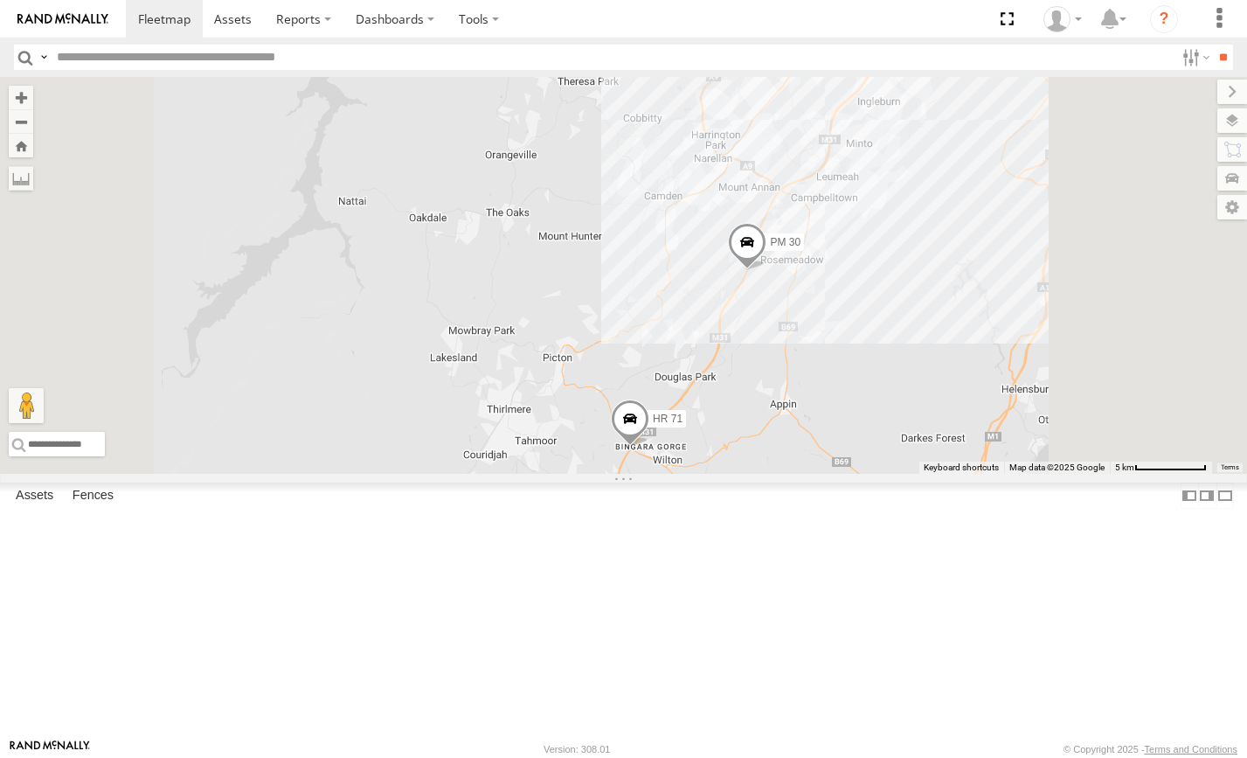
drag, startPoint x: 954, startPoint y: 523, endPoint x: 920, endPoint y: 570, distance: 58.2
click at [920, 474] on div "FMB08S PM 30 HR 71" at bounding box center [623, 275] width 1247 height 397
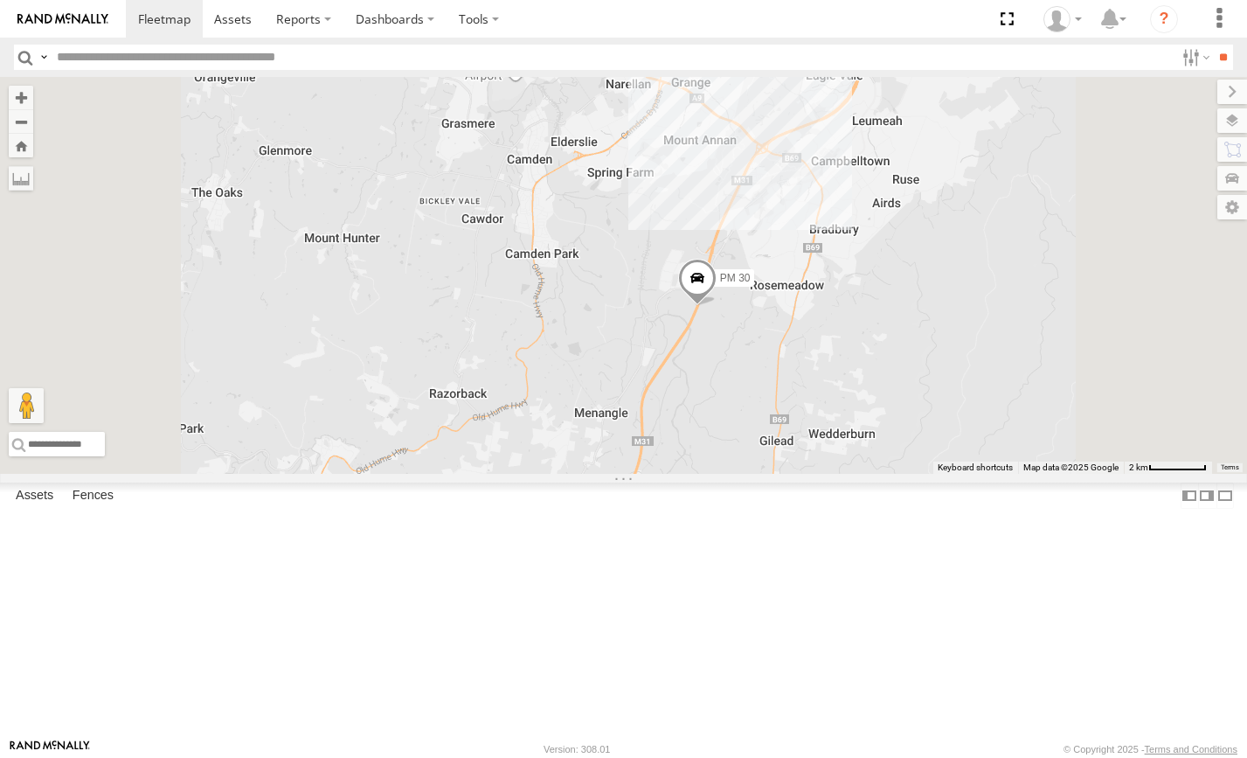
click at [716, 306] on span at bounding box center [696, 282] width 38 height 47
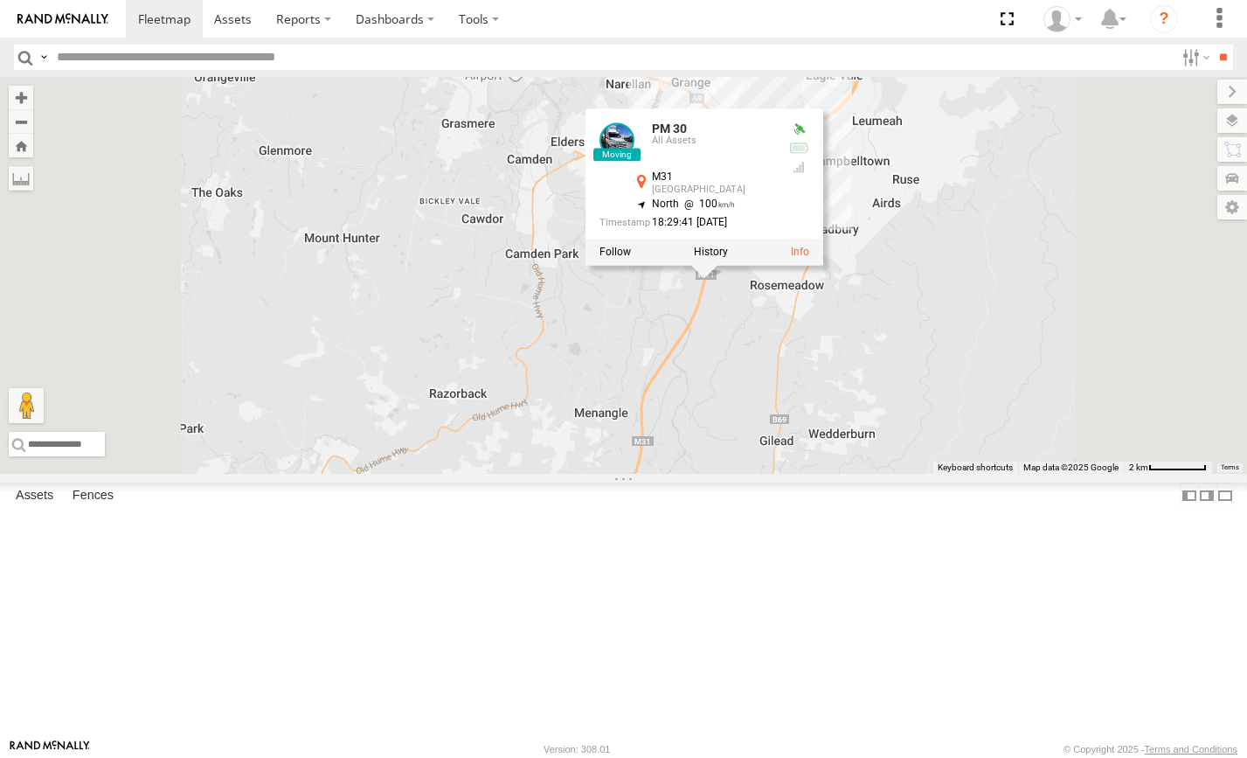
click at [913, 474] on div "FMB08S PM 30 HR 71 PM 30 All Assets M31 Menangle Park -34.10492 , 150.76234 Nor…" at bounding box center [623, 275] width 1247 height 397
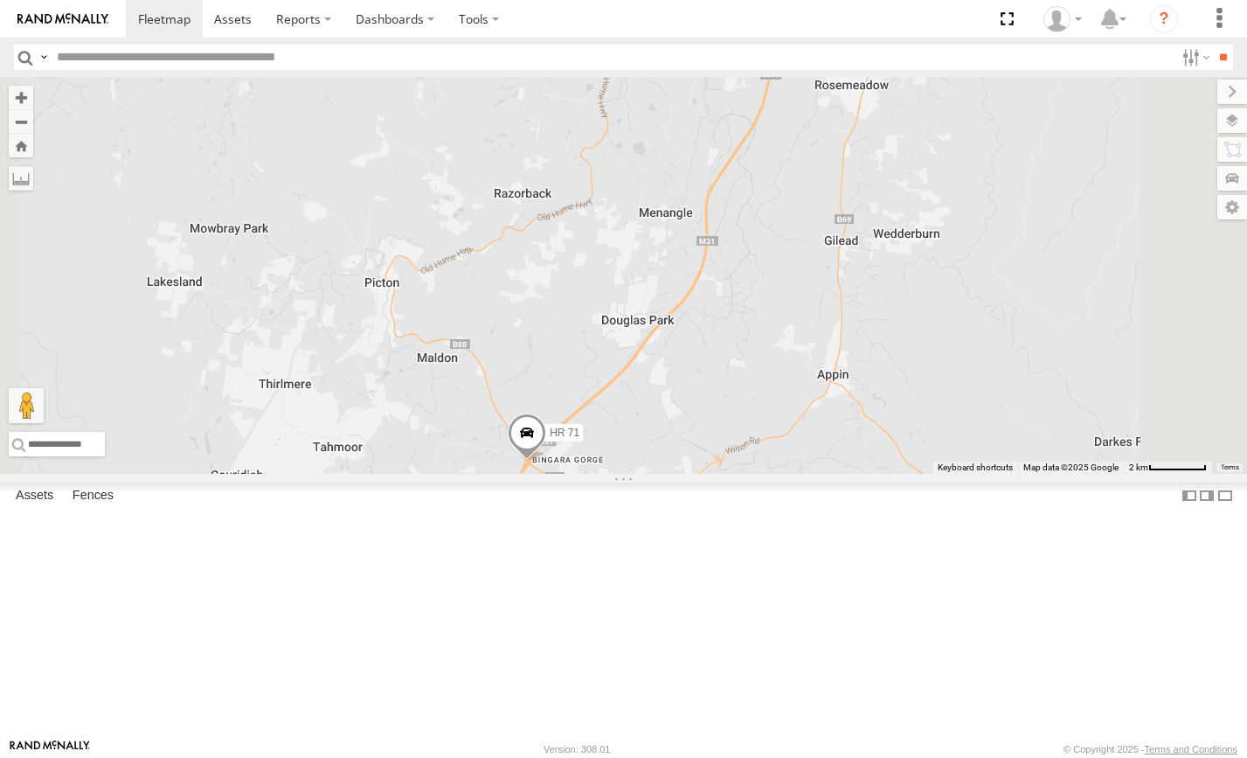
drag, startPoint x: 940, startPoint y: 493, endPoint x: 1006, endPoint y: 289, distance: 213.9
click at [1006, 289] on div "FMB08S PM 30 HR 71" at bounding box center [623, 275] width 1247 height 397
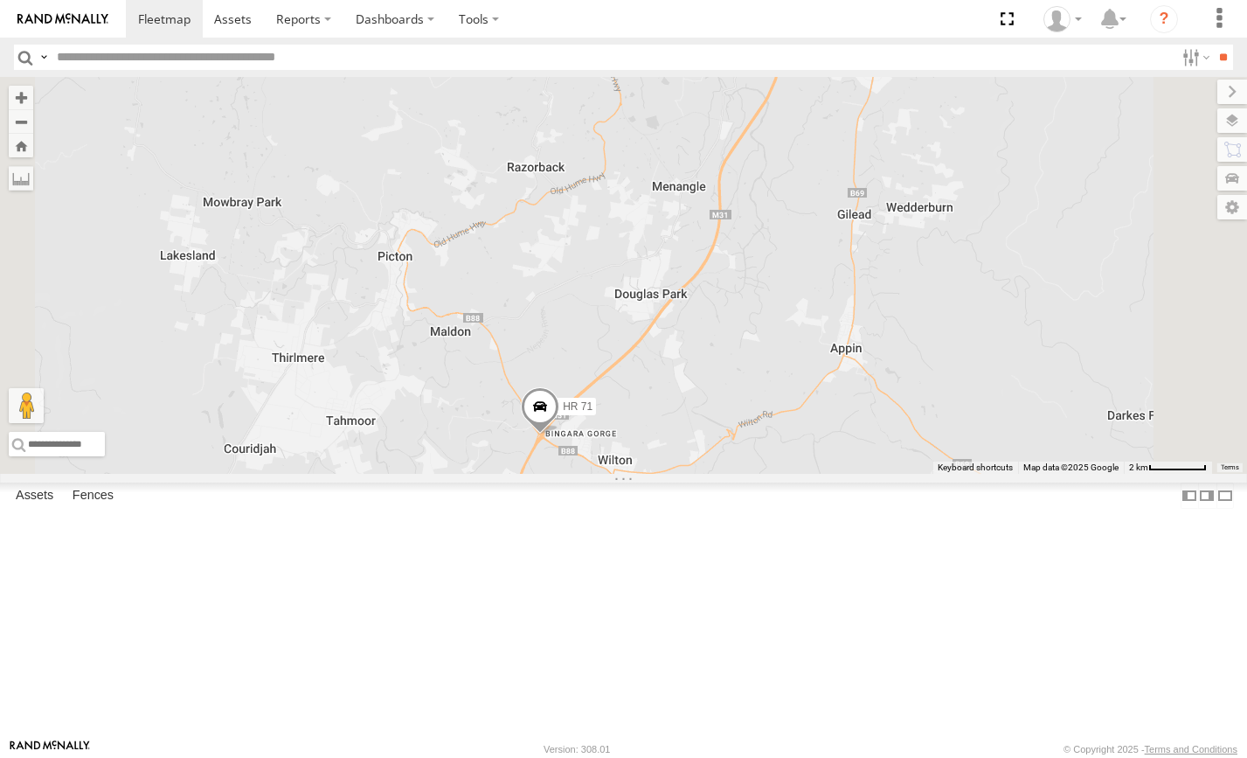
click at [559, 434] on span at bounding box center [540, 410] width 38 height 47
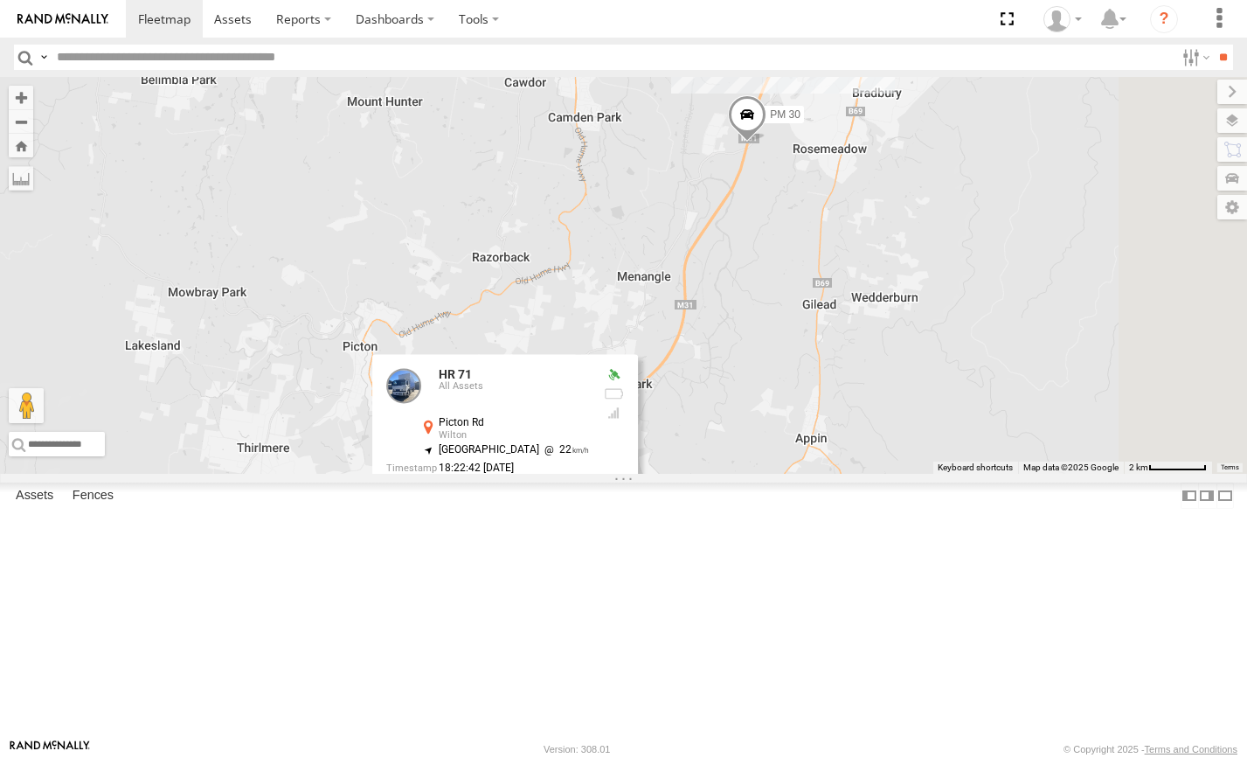
drag, startPoint x: 992, startPoint y: 444, endPoint x: 957, endPoint y: 544, distance: 105.6
click at [957, 474] on div "FMB08S PM 30 HR 71 HR 71 All Assets Picton Rd Wilton -34.22905 , 150.66726 Nort…" at bounding box center [623, 275] width 1247 height 397
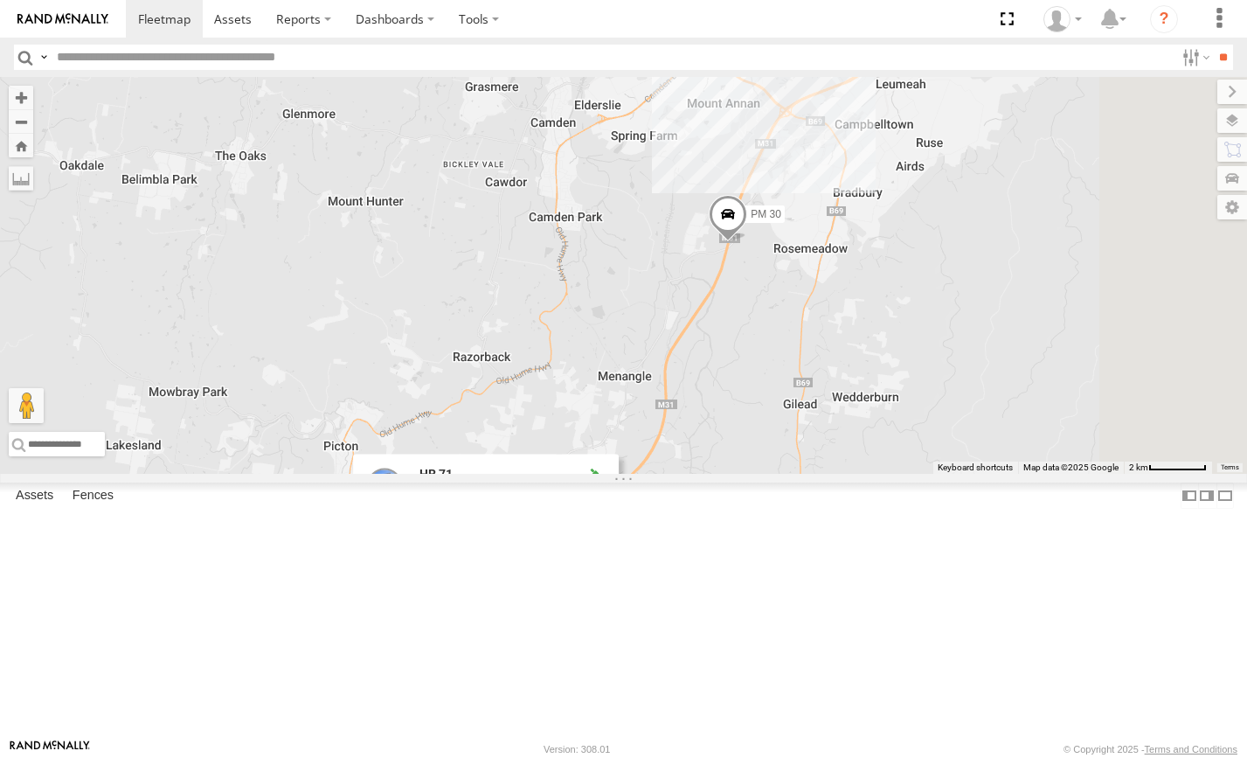
drag, startPoint x: 980, startPoint y: 415, endPoint x: 964, endPoint y: 508, distance: 94.1
click at [960, 474] on div "FMB08S PM 30 HR 71 HR 71 All Assets Picton Rd Wilton -34.22905 , 150.66726 Nort…" at bounding box center [623, 275] width 1247 height 397
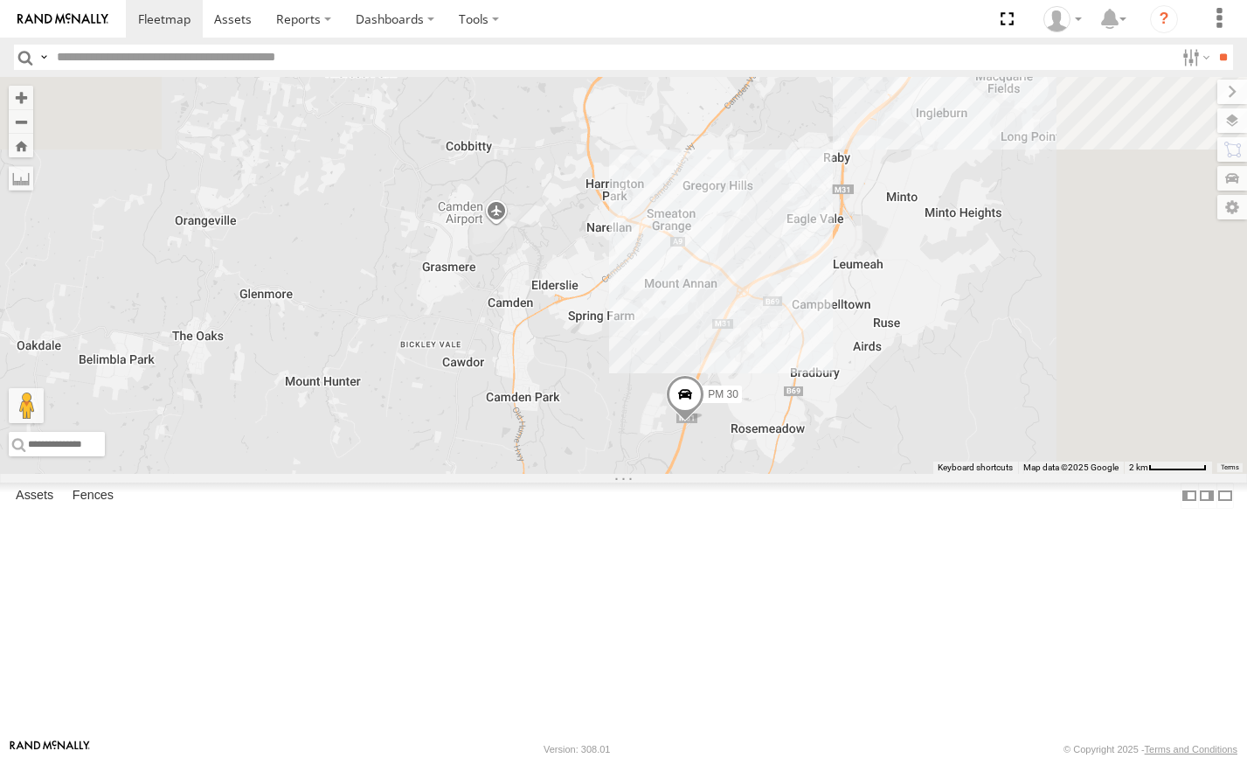
drag, startPoint x: 980, startPoint y: 462, endPoint x: 938, endPoint y: 622, distance: 165.1
click at [938, 474] on div "FMB08S PM 30 HR 71 HR 71 All Assets Picton Rd Wilton -34.22905 , 150.66726 Nort…" at bounding box center [623, 275] width 1247 height 397
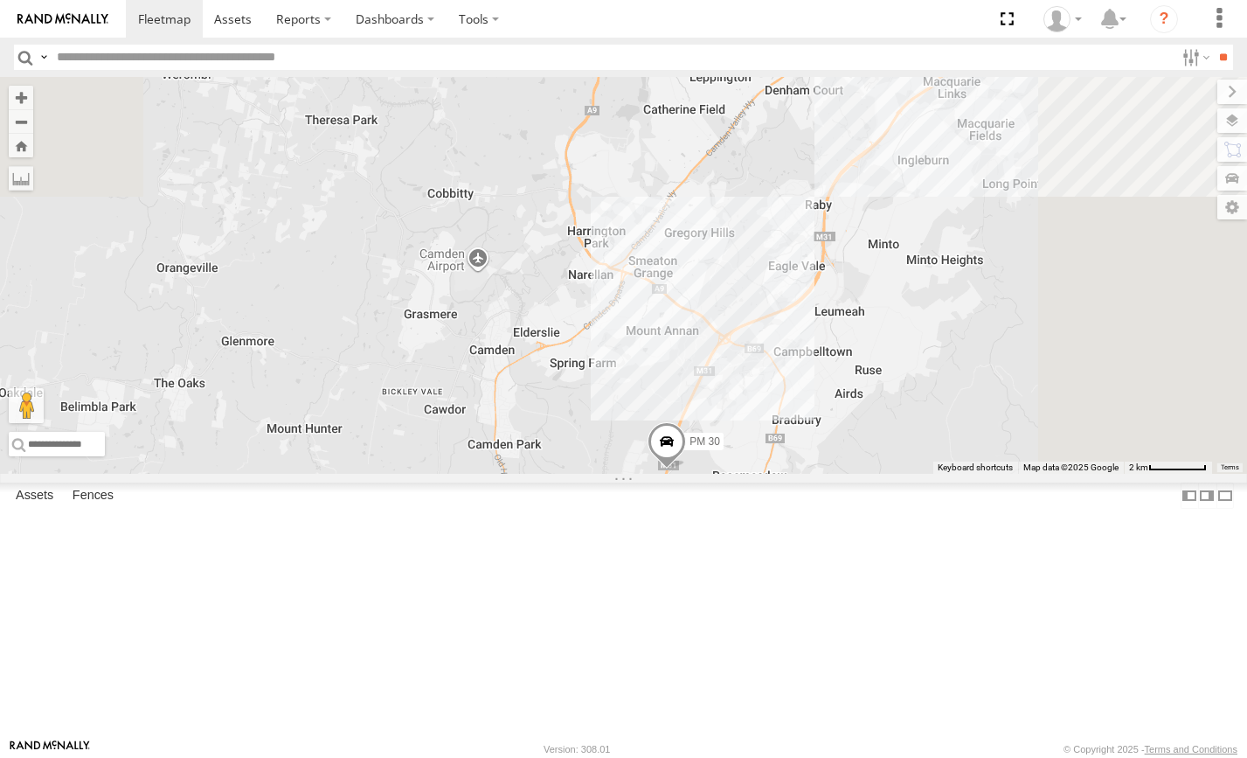
drag, startPoint x: 977, startPoint y: 441, endPoint x: 961, endPoint y: 480, distance: 41.5
click at [961, 474] on div "FMB08S PM 30 HR 71 HR 71 All Assets Picton Rd Wilton -34.22905 , 150.66726 Nort…" at bounding box center [623, 275] width 1247 height 397
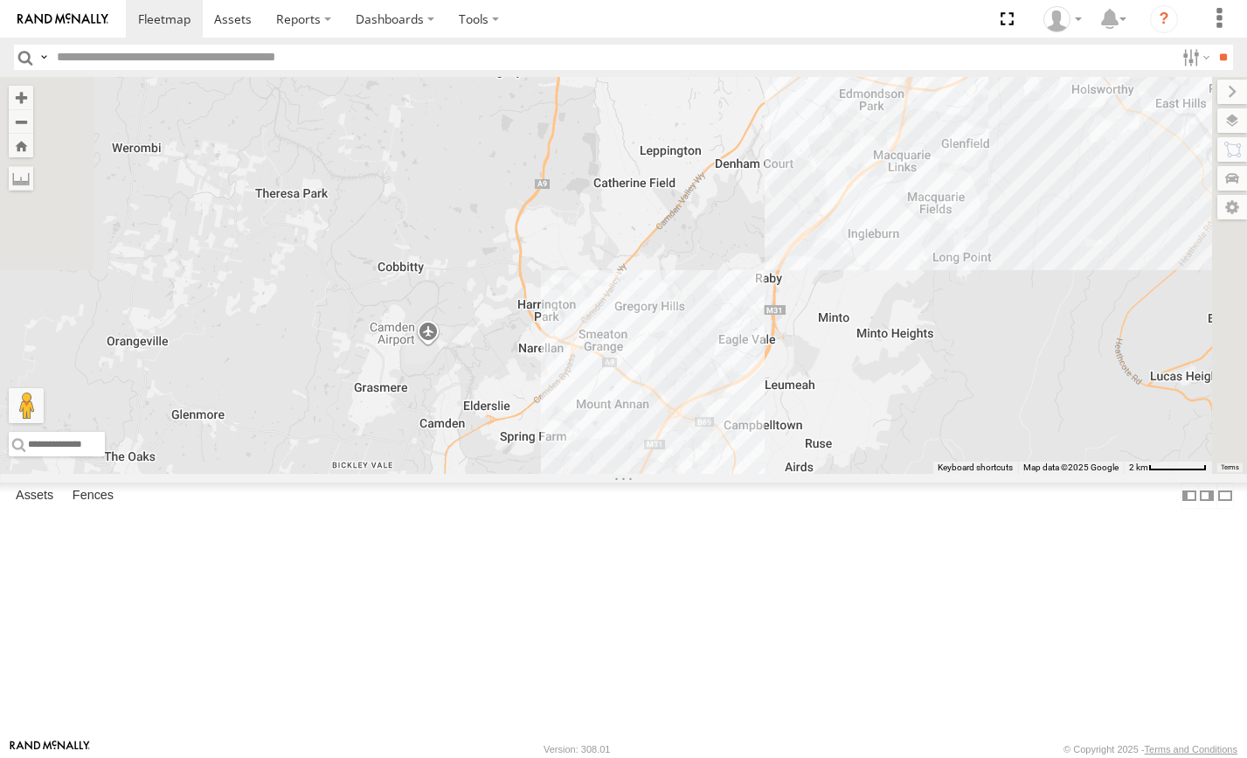
drag, startPoint x: 1035, startPoint y: 405, endPoint x: 938, endPoint y: 504, distance: 138.4
click at [938, 474] on div "FMB08S PM 30 HR 71 HR 71 All Assets Picton Rd Wilton -34.22905 , 150.66726 Nort…" at bounding box center [623, 275] width 1247 height 397
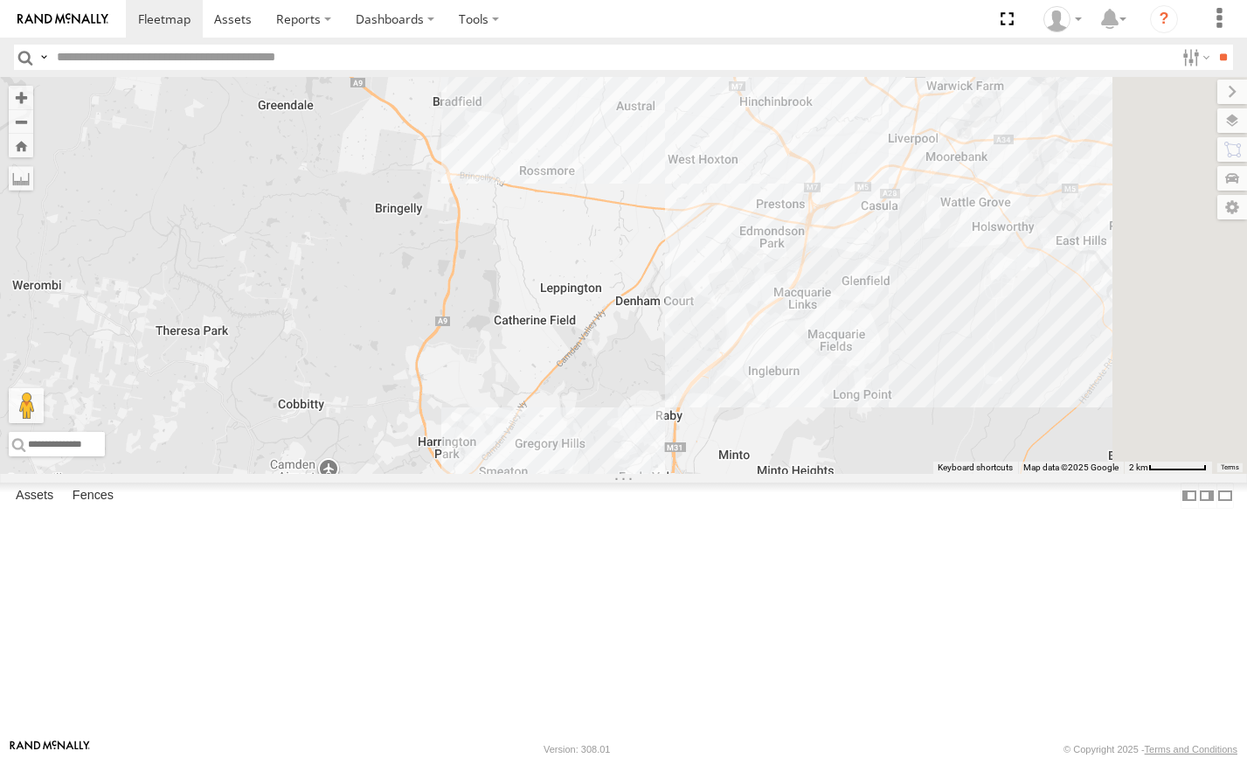
drag, startPoint x: 921, startPoint y: 363, endPoint x: 868, endPoint y: 433, distance: 87.2
click at [841, 445] on div "FMB08S PM 30 HR 71 HR 71 All Assets Picton Rd Wilton -34.22905 , 150.66726 Nort…" at bounding box center [623, 275] width 1247 height 397
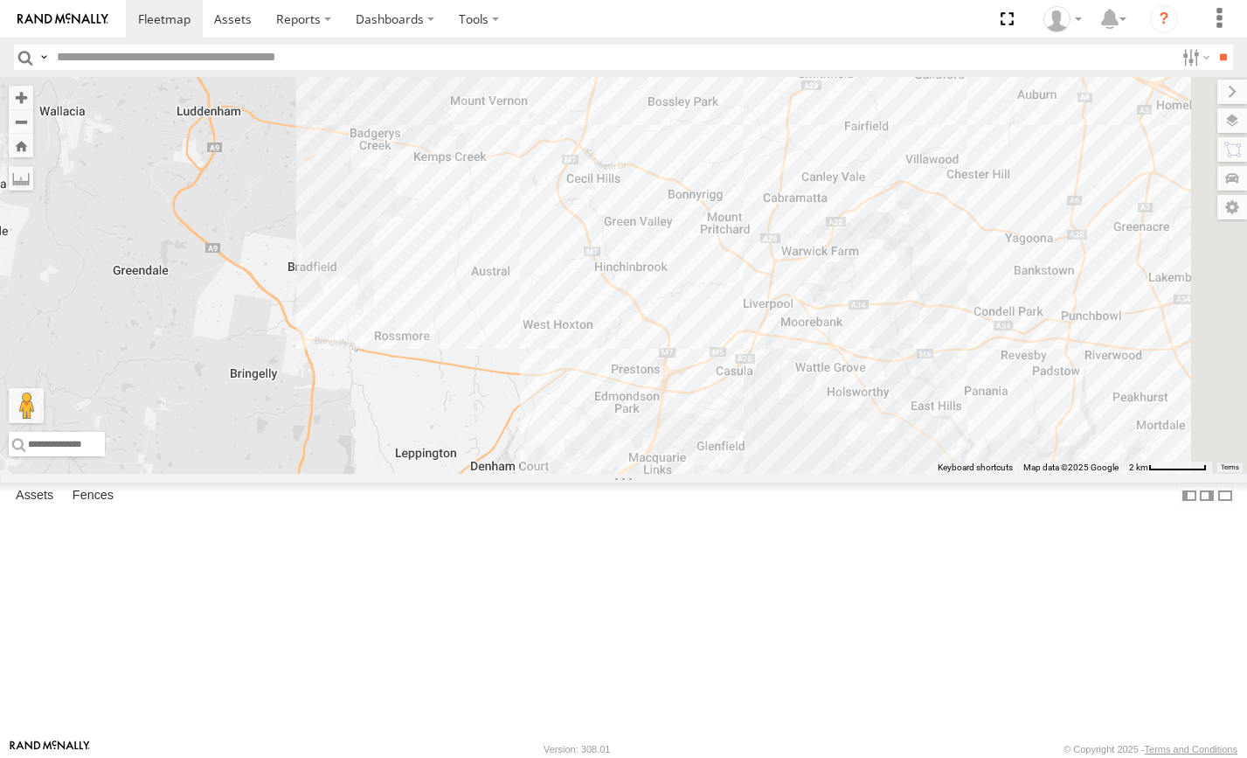
drag, startPoint x: 994, startPoint y: 317, endPoint x: 899, endPoint y: 478, distance: 186.9
click at [899, 474] on div "FMB08S PM 30 HR 71 HR 71 All Assets Picton Rd Wilton -34.22905 , 150.66726 Nort…" at bounding box center [623, 275] width 1247 height 397
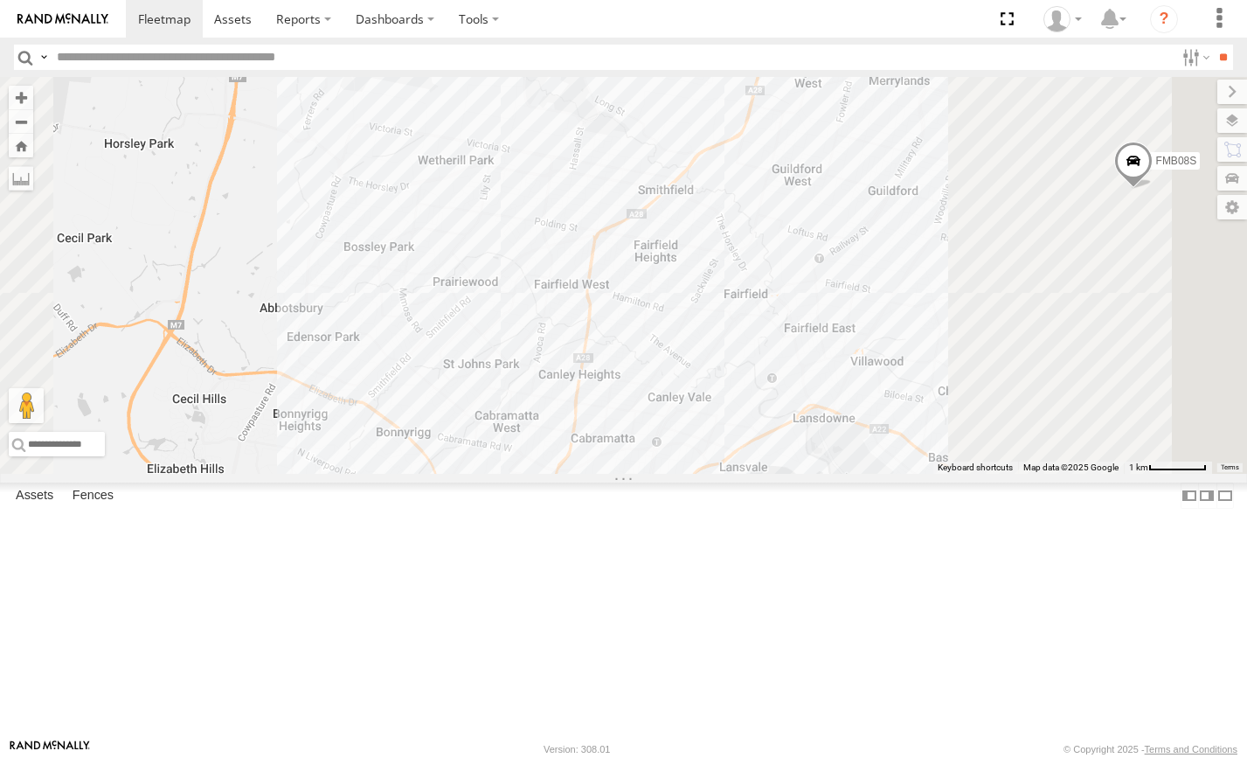
drag, startPoint x: 972, startPoint y: 344, endPoint x: 692, endPoint y: 382, distance: 282.1
click at [692, 381] on div "FMB08S PM 30 HR 71 HR 71 All Assets Picton Rd Wilton -34.22905 , 150.66726 Nort…" at bounding box center [623, 275] width 1247 height 397
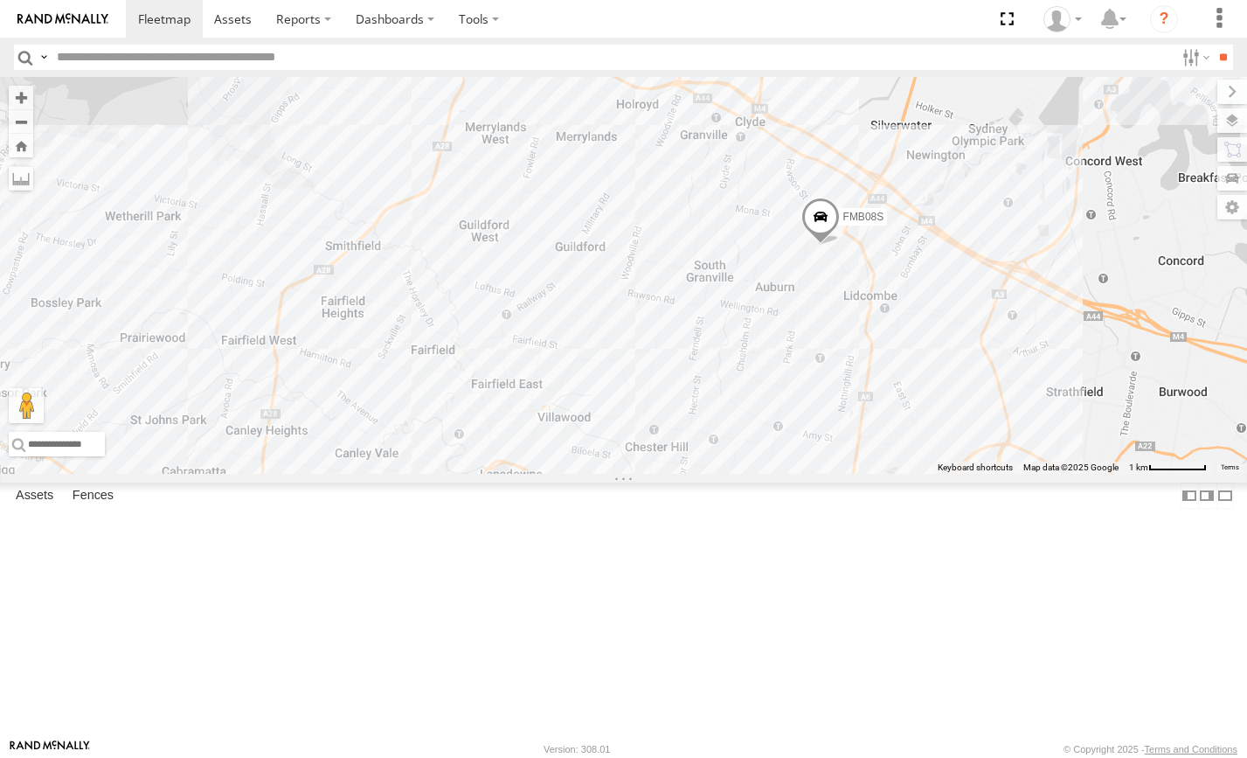
drag, startPoint x: 862, startPoint y: 445, endPoint x: 1079, endPoint y: 409, distance: 220.5
click at [1094, 397] on div "FMB08S PM 30 HR 71 HR 71 All Assets Picton Rd Wilton -34.22905 , 150.66726 Nort…" at bounding box center [623, 275] width 1247 height 397
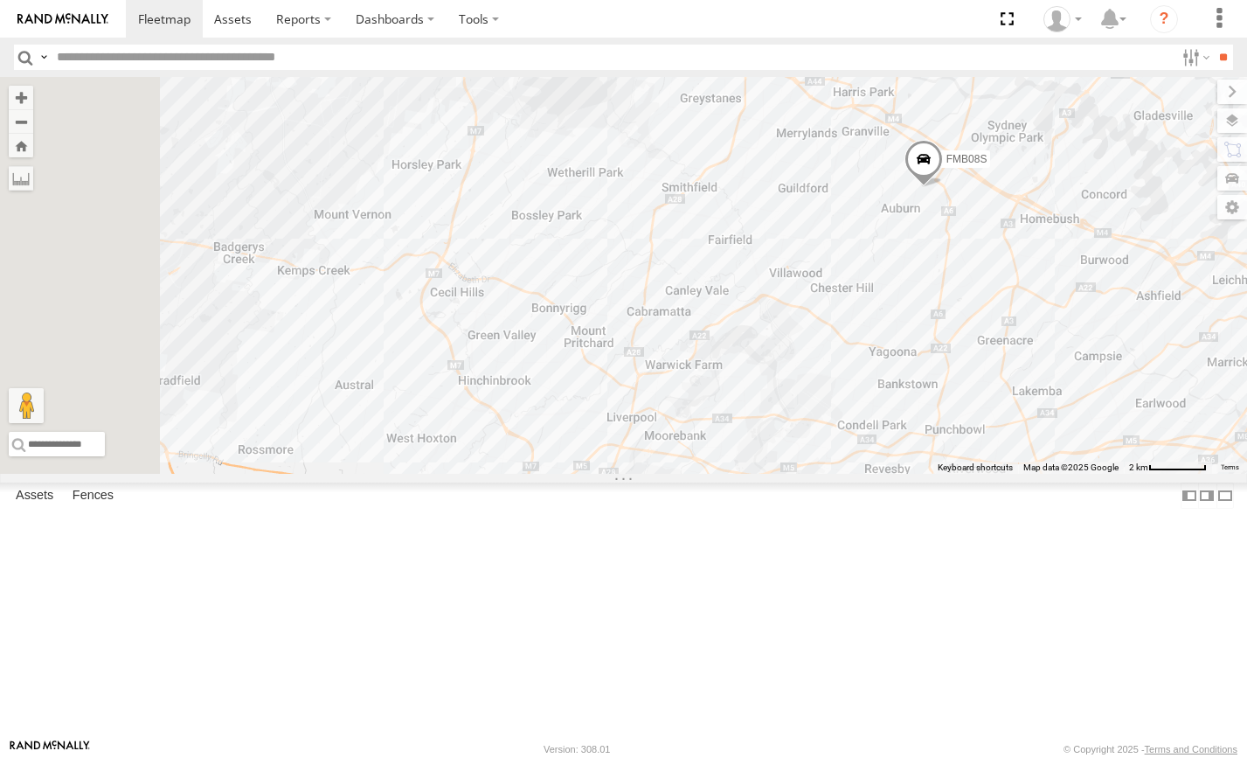
drag, startPoint x: 939, startPoint y: 545, endPoint x: 985, endPoint y: 421, distance: 132.1
click at [985, 421] on div "FMB08S PM 30 HR 71 HR 71 All Assets Picton Rd Wilton -34.22905 , 150.66726 Nort…" at bounding box center [623, 275] width 1247 height 397
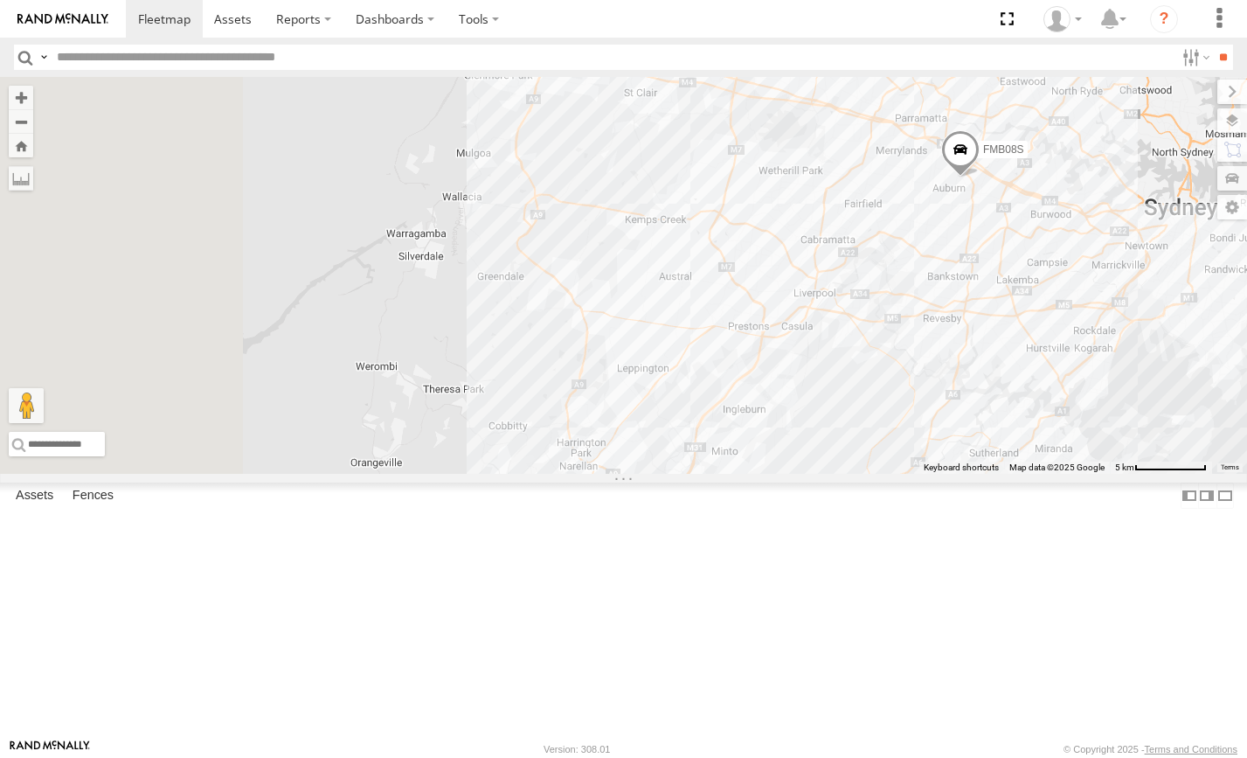
drag, startPoint x: 1084, startPoint y: 437, endPoint x: 1089, endPoint y: 427, distance: 10.9
click at [1088, 428] on div "FMB08S PM 30 HR 71 HR 71 All Assets Picton Rd Wilton -34.22905 , 150.66726 Nort…" at bounding box center [623, 275] width 1247 height 397
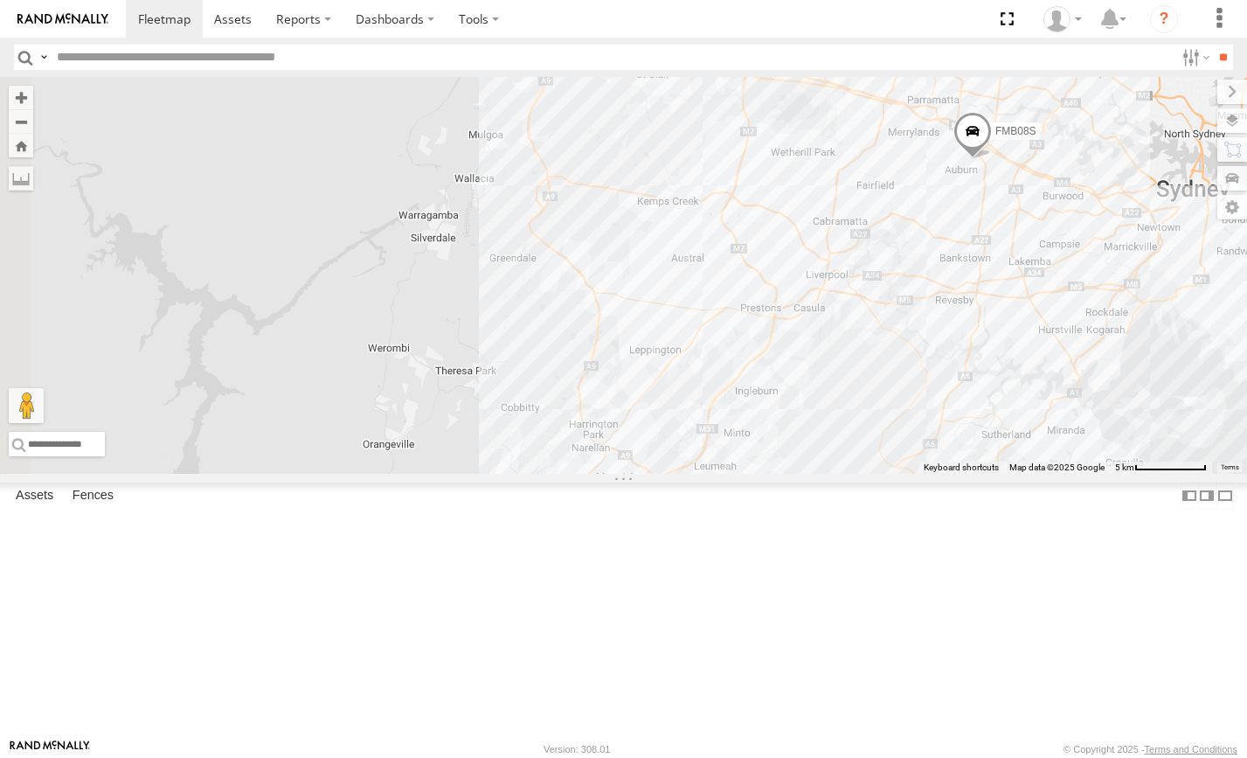
drag, startPoint x: 1069, startPoint y: 482, endPoint x: 1125, endPoint y: 449, distance: 65.0
click at [1125, 449] on div "FMB08S PM 30 HR 71 HR 71 All Assets Picton Rd Wilton -34.22905 , 150.66726 Nort…" at bounding box center [623, 275] width 1247 height 397
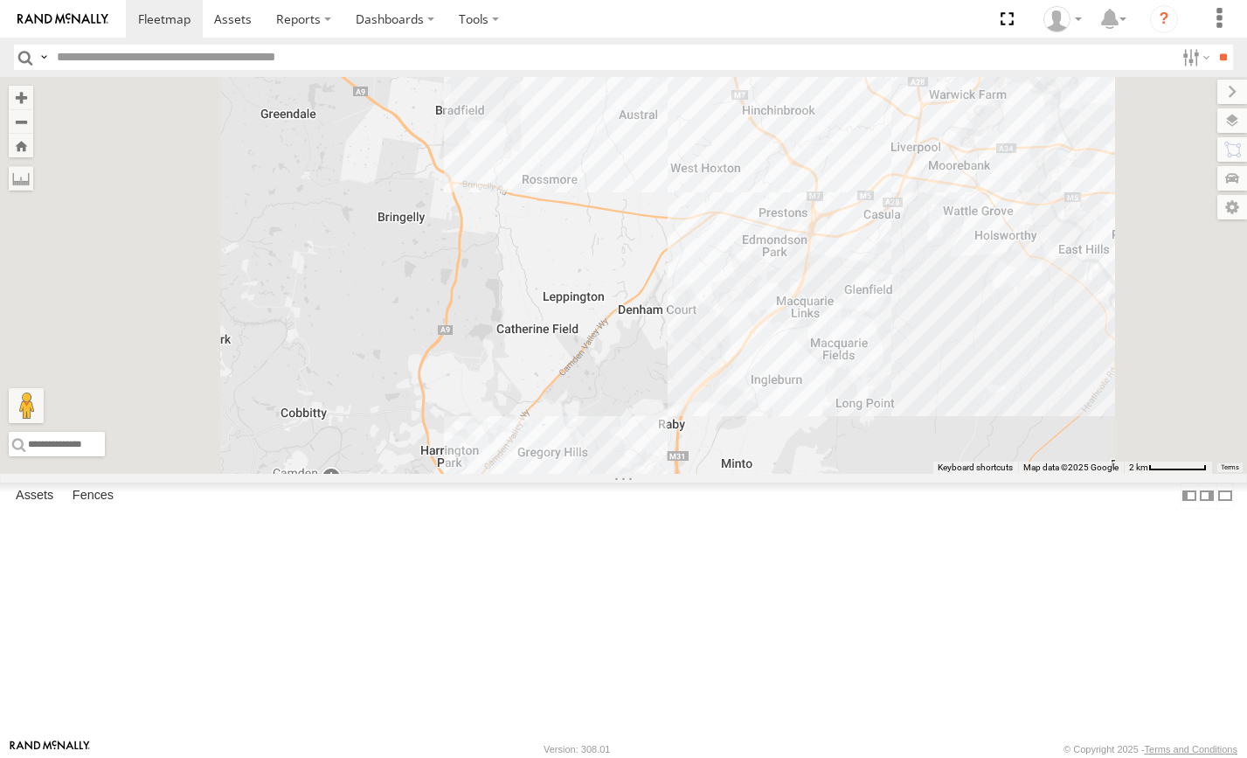
drag, startPoint x: 1088, startPoint y: 466, endPoint x: 1149, endPoint y: 480, distance: 62.7
click at [1149, 474] on div "FMB08S PM 30 HR 71 HR 71 All Assets Picton Rd Wilton -34.22905 , 150.66726 Nort…" at bounding box center [623, 275] width 1247 height 397
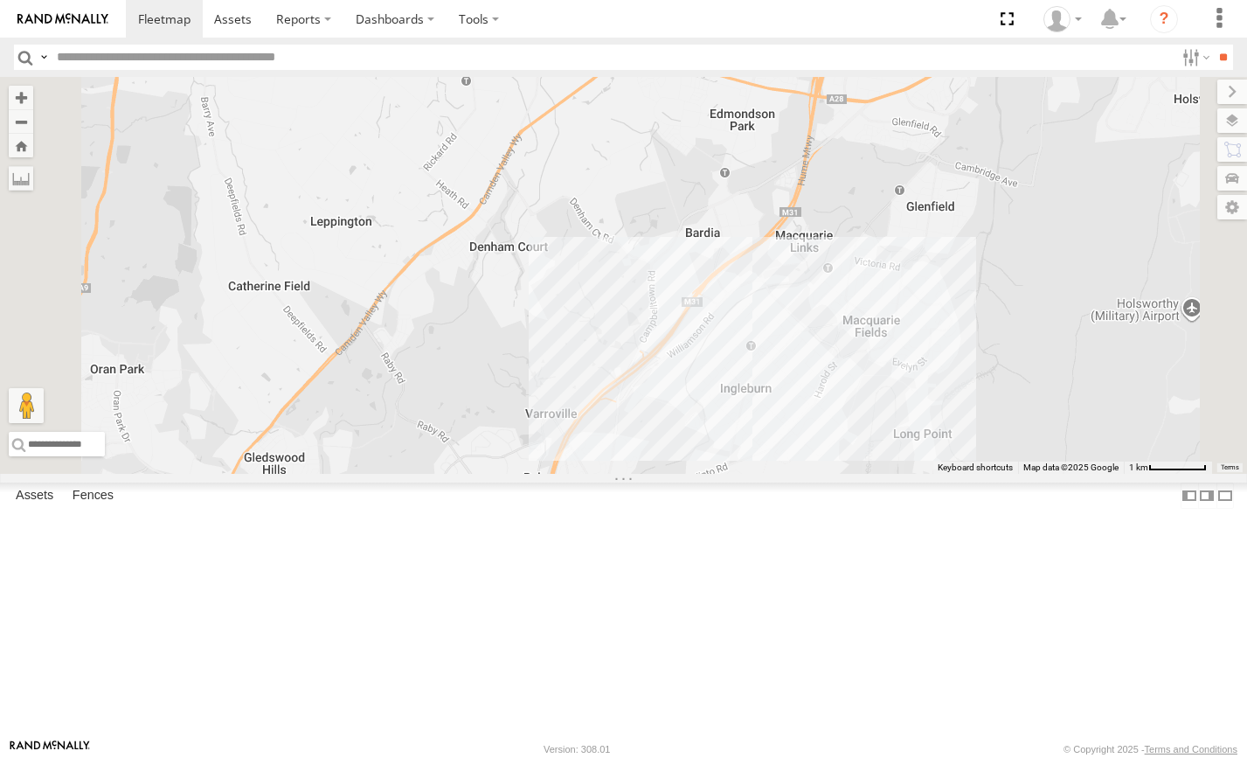
drag, startPoint x: 1069, startPoint y: 456, endPoint x: 1117, endPoint y: 413, distance: 64.4
click at [1117, 413] on div "FMB08S PM 30 HR 71 HR 71 All Assets Picton Rd Wilton -34.22905 , 150.66726 Nort…" at bounding box center [623, 275] width 1247 height 397
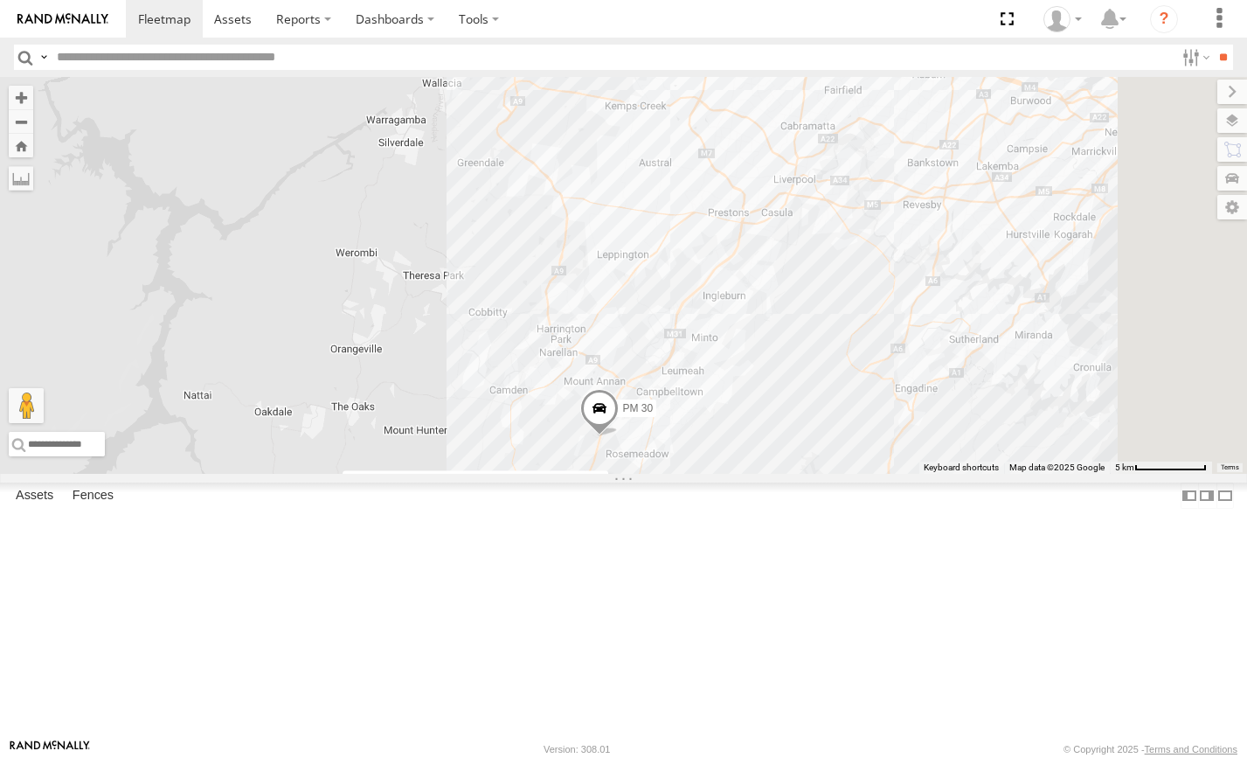
drag, startPoint x: 1029, startPoint y: 592, endPoint x: 1041, endPoint y: 447, distance: 146.4
click at [1041, 447] on div "FMB08S PM 30 HR 71 HR 71 All Assets Picton Rd Wilton -34.22905 , 150.66726 Nort…" at bounding box center [623, 275] width 1247 height 397
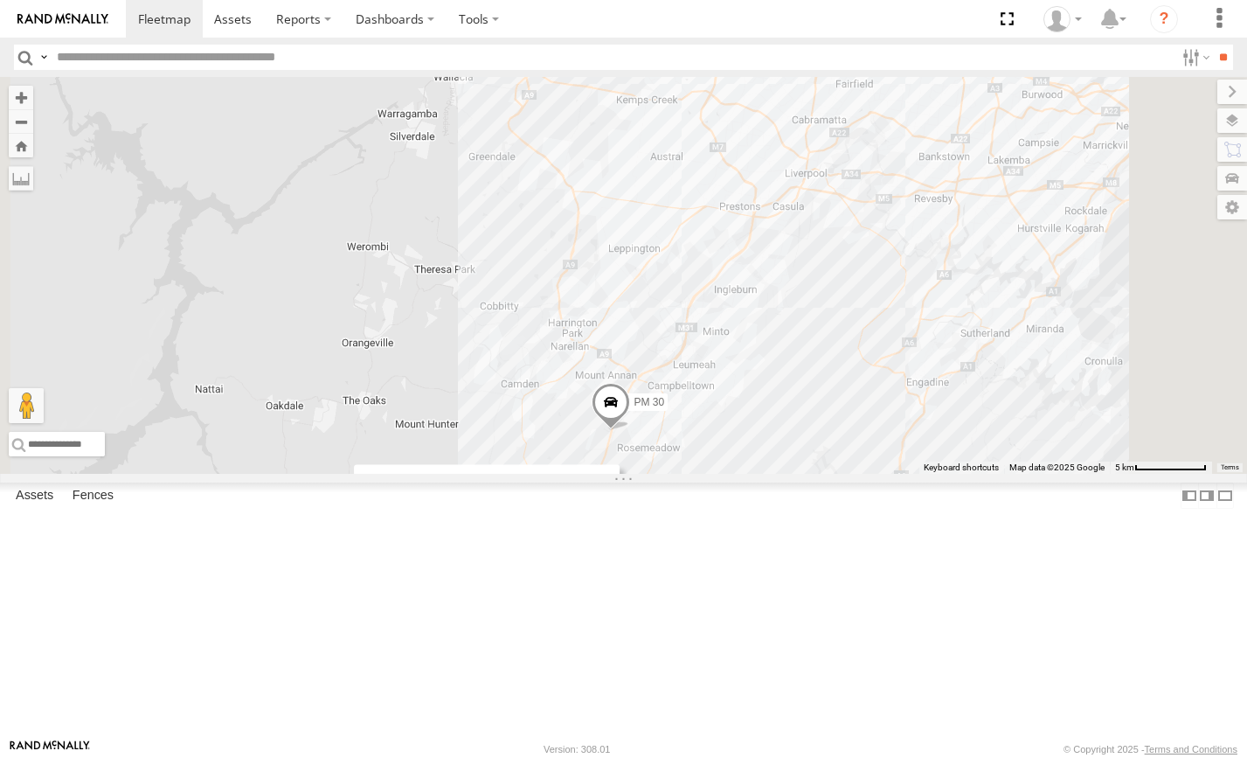
drag, startPoint x: 965, startPoint y: 571, endPoint x: 981, endPoint y: 564, distance: 18.0
click at [981, 474] on div "FMB08S PM 30 HR 71 HR 71 All Assets Picton Rd Wilton -34.22905 , 150.66726 Nort…" at bounding box center [623, 275] width 1247 height 397
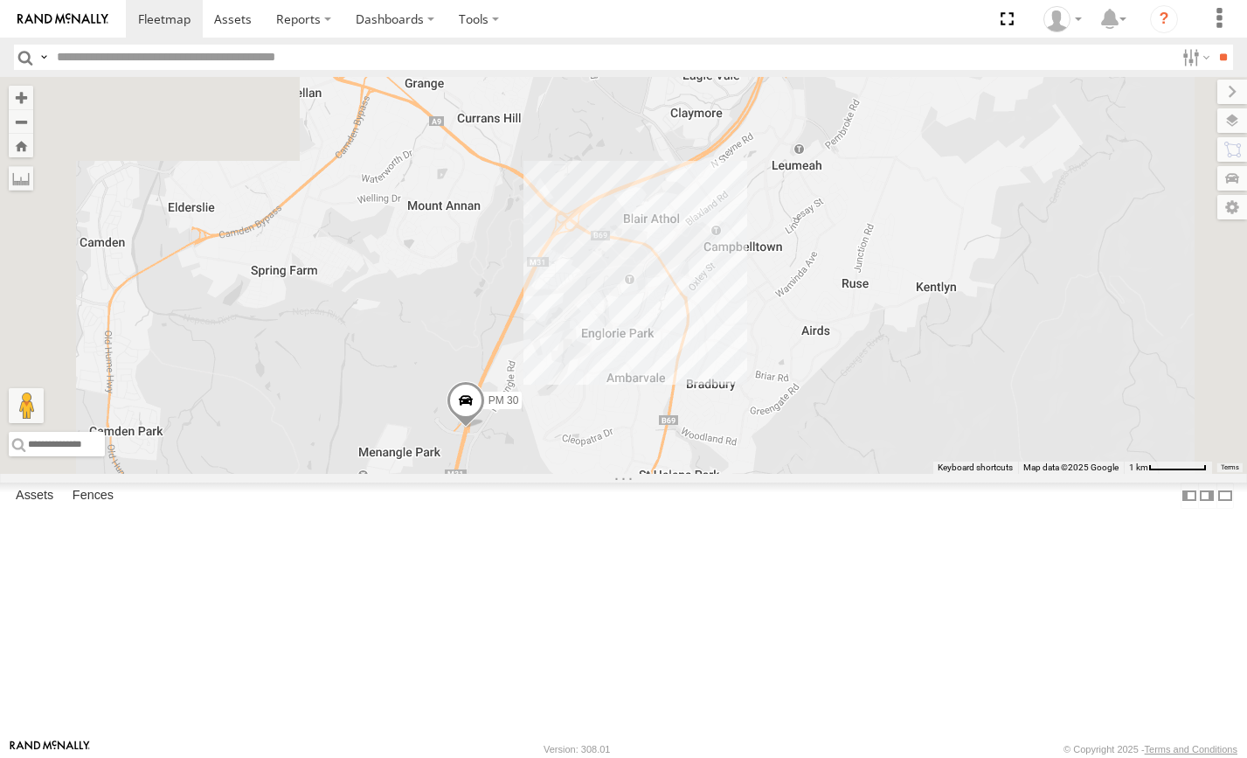
drag, startPoint x: 968, startPoint y: 557, endPoint x: 1008, endPoint y: 555, distance: 40.2
click at [1019, 474] on div "FMB08S PM 30 HR 71 HR 71 All Assets Picton Rd Wilton -34.22905 , 150.66726 Nort…" at bounding box center [623, 275] width 1247 height 397
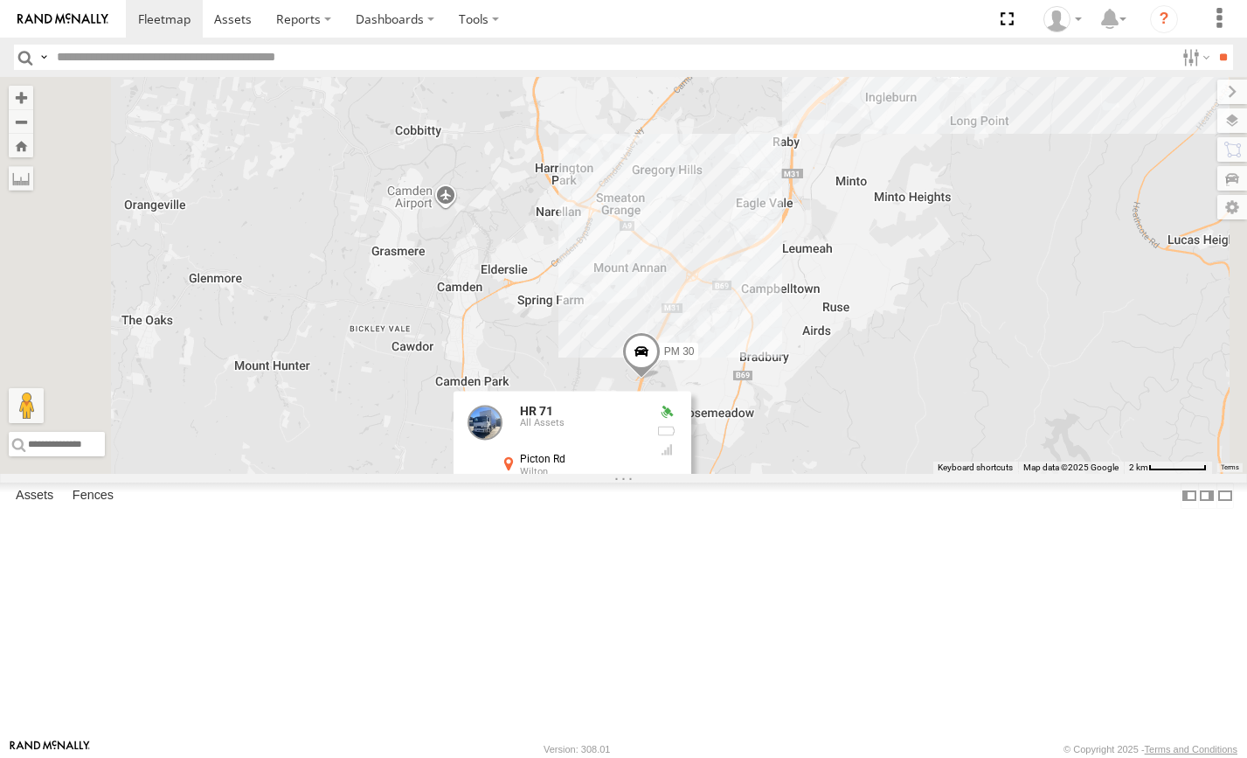
drag, startPoint x: 1090, startPoint y: 490, endPoint x: 1126, endPoint y: 523, distance: 48.3
click at [1126, 474] on div "FMB08S PM 30 HR 71 HR 71 All Assets Picton Rd Wilton -34.15529 , 150.73782 Nort…" at bounding box center [623, 275] width 1247 height 397
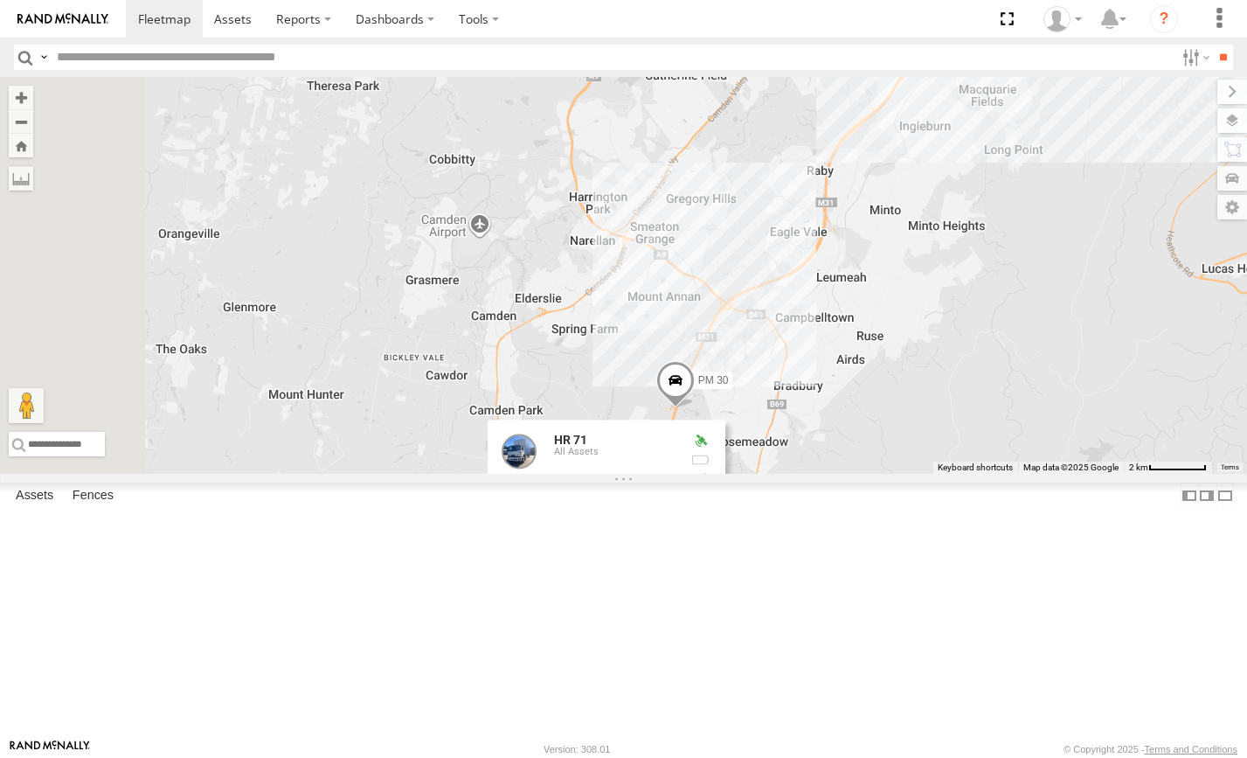
click at [1135, 474] on div "FMB08S PM 30 HR 71 HR 71 All Assets Picton Rd Wilton -34.15529 , 150.73782 Nort…" at bounding box center [623, 275] width 1247 height 397
